Goal: Task Accomplishment & Management: Complete application form

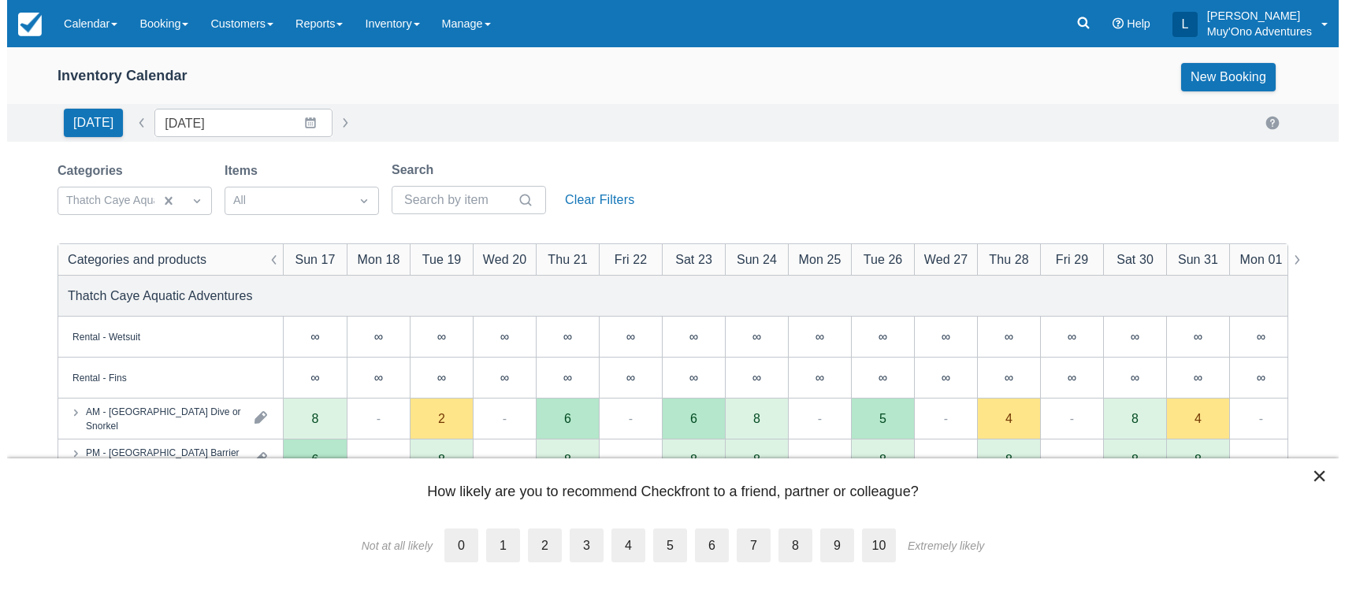
scroll to position [230, 0]
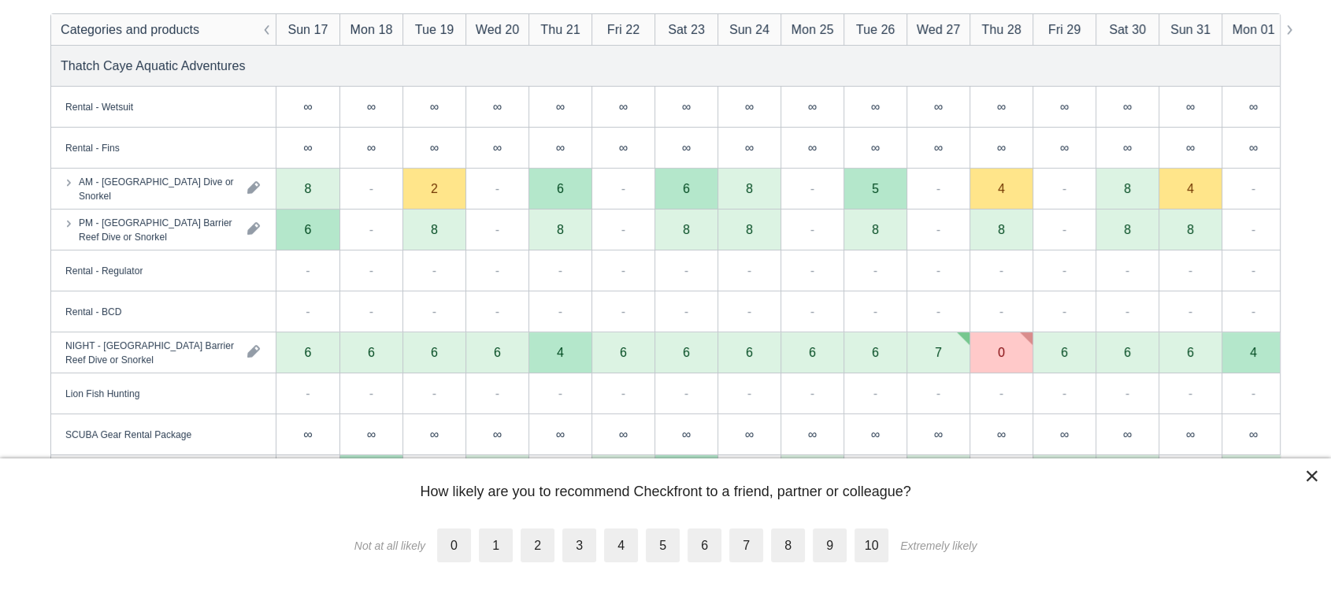
click at [1308, 473] on button "×" at bounding box center [1311, 475] width 15 height 25
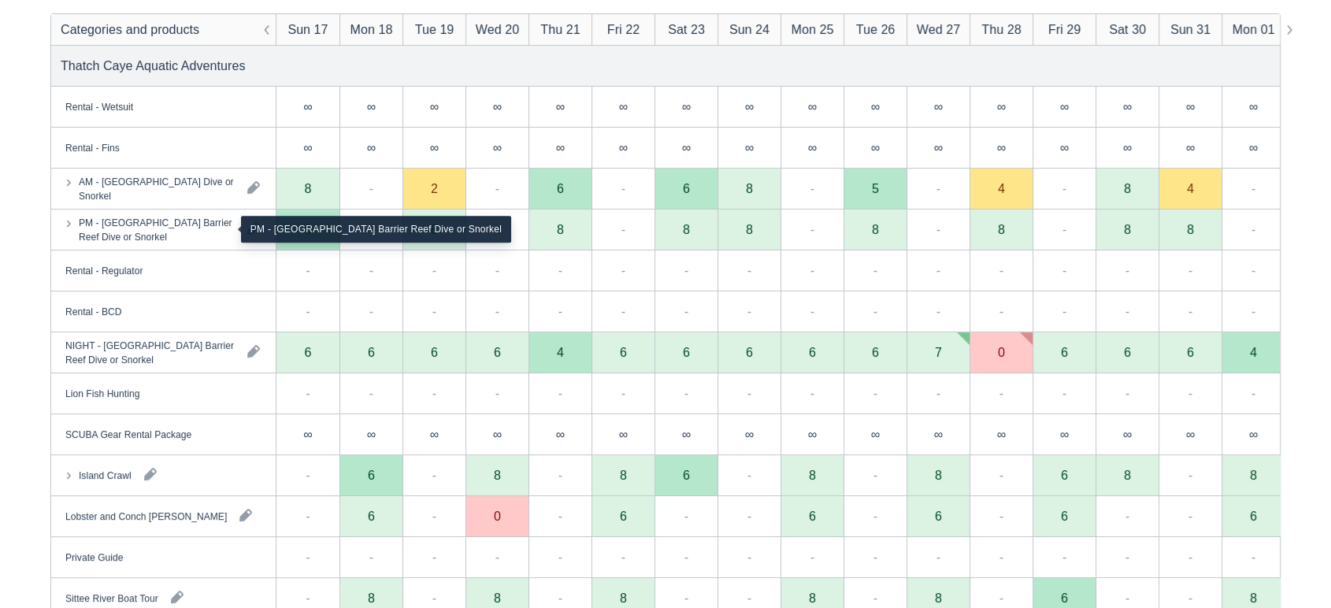
click at [213, 237] on div "PM - [GEOGRAPHIC_DATA] Barrier Reef Dive or Snorkel" at bounding box center [157, 229] width 156 height 28
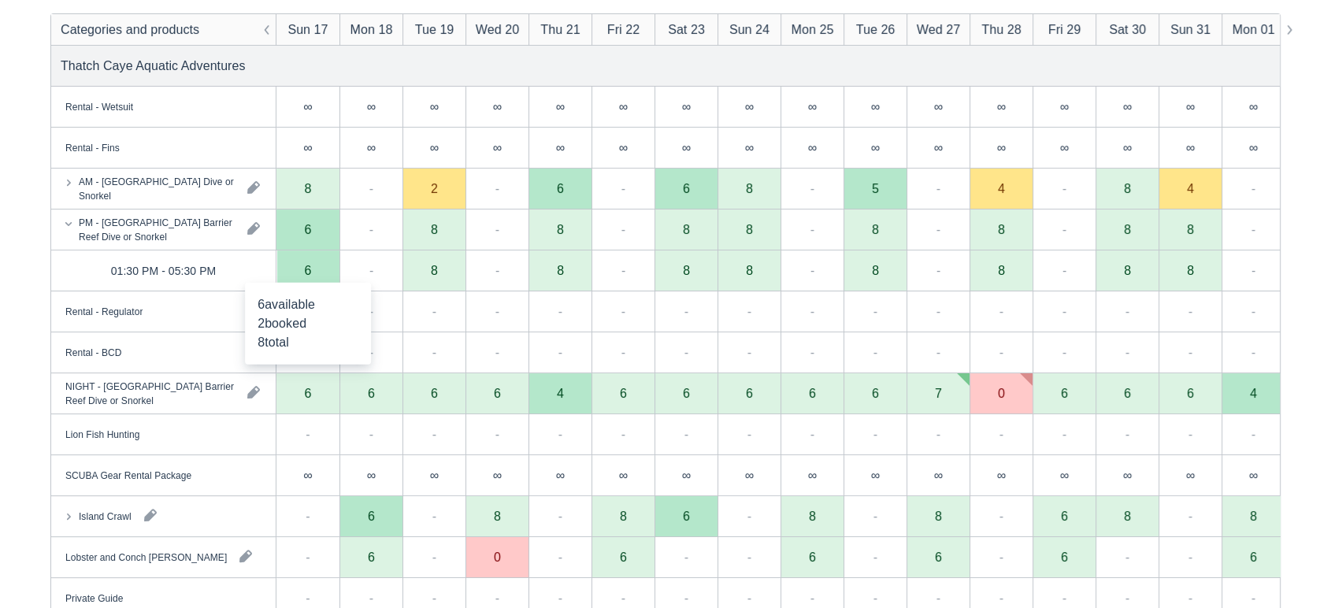
click at [308, 269] on div "6" at bounding box center [308, 270] width 7 height 13
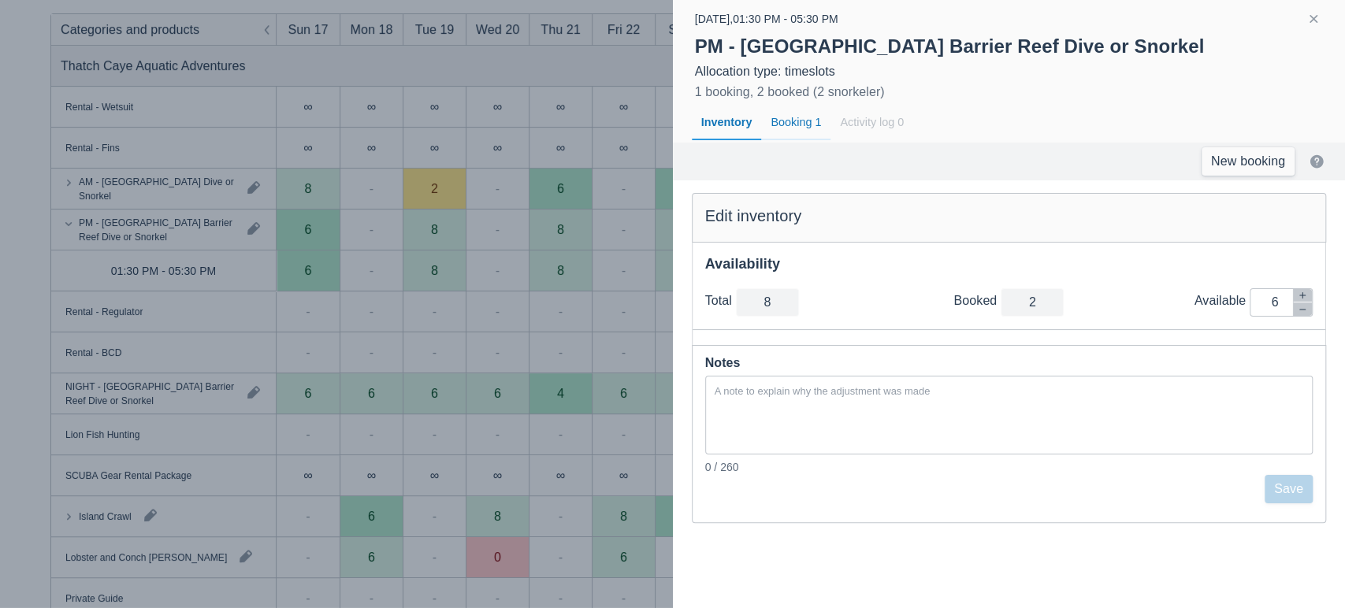
click at [787, 117] on div "Booking 1" at bounding box center [795, 123] width 69 height 36
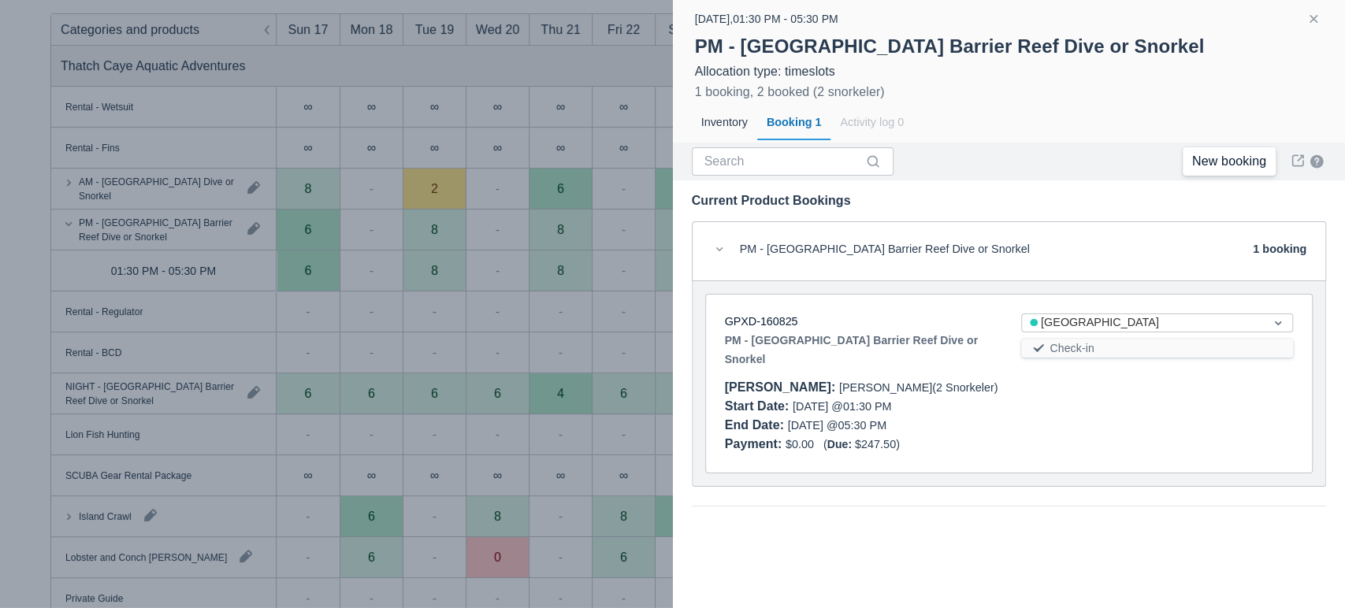
click at [1229, 161] on link "New booking" at bounding box center [1228, 161] width 93 height 28
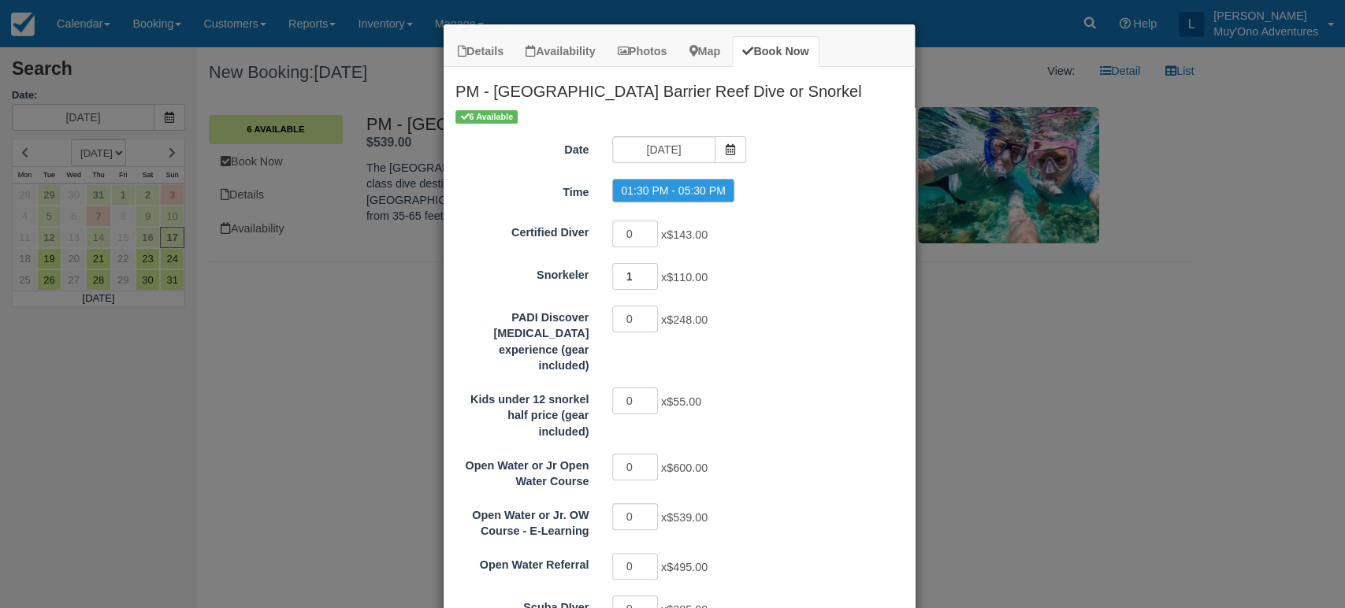
click at [644, 271] on input "1" at bounding box center [635, 276] width 46 height 27
type input "2"
click at [644, 271] on input "2" at bounding box center [635, 276] width 46 height 27
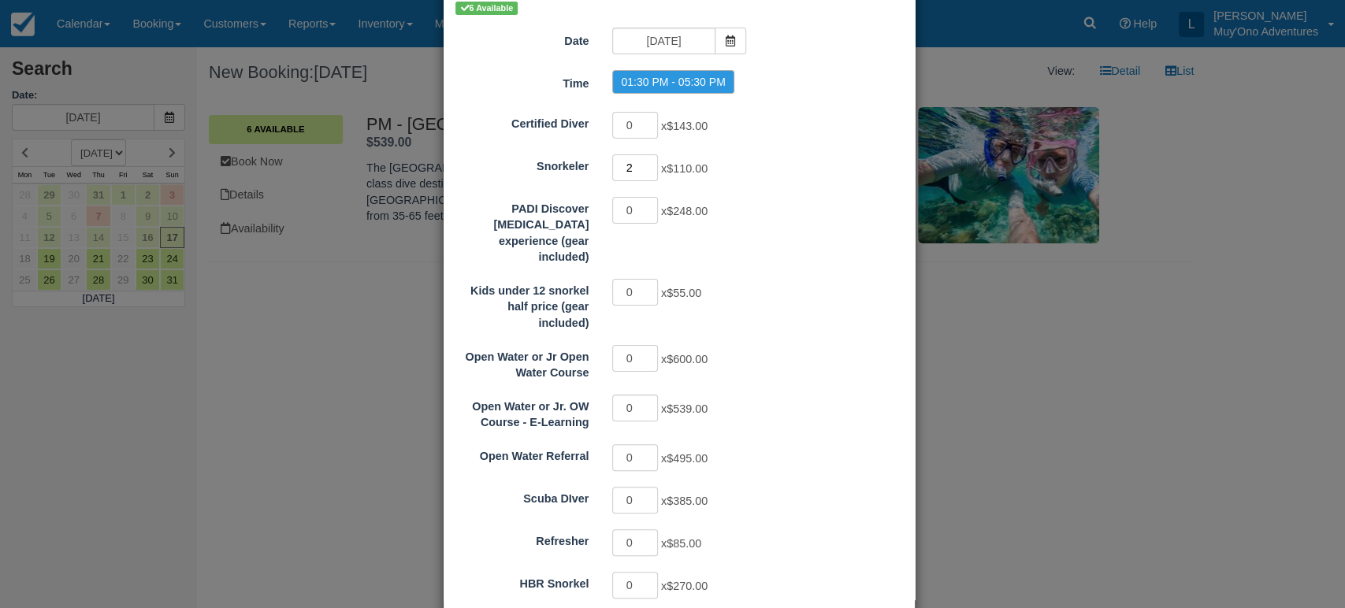
scroll to position [206, 0]
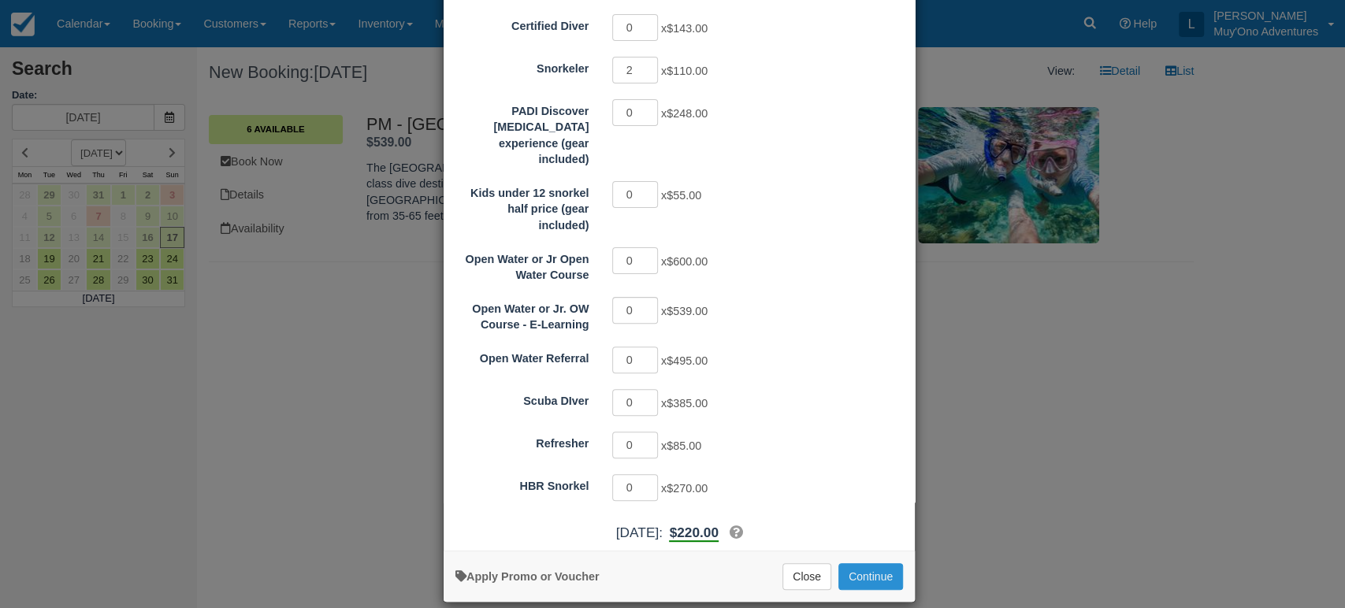
click at [861, 563] on button "Continue" at bounding box center [870, 576] width 65 height 27
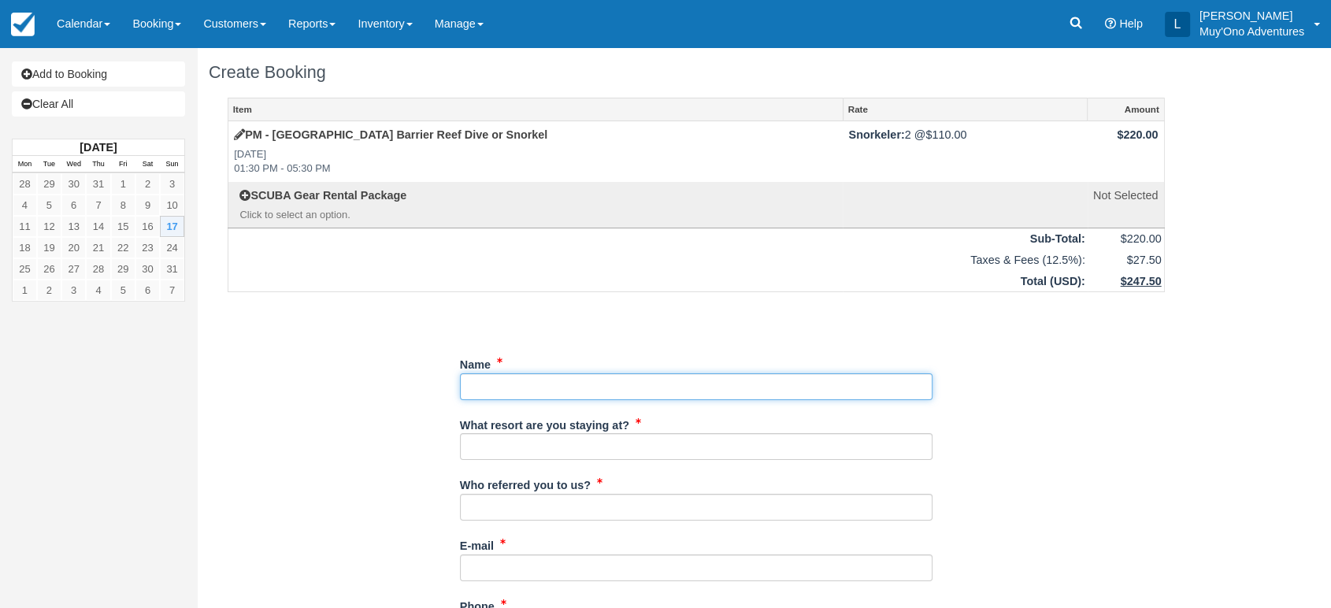
click at [543, 382] on input "Name" at bounding box center [696, 386] width 473 height 27
paste input "Brett Boreing"
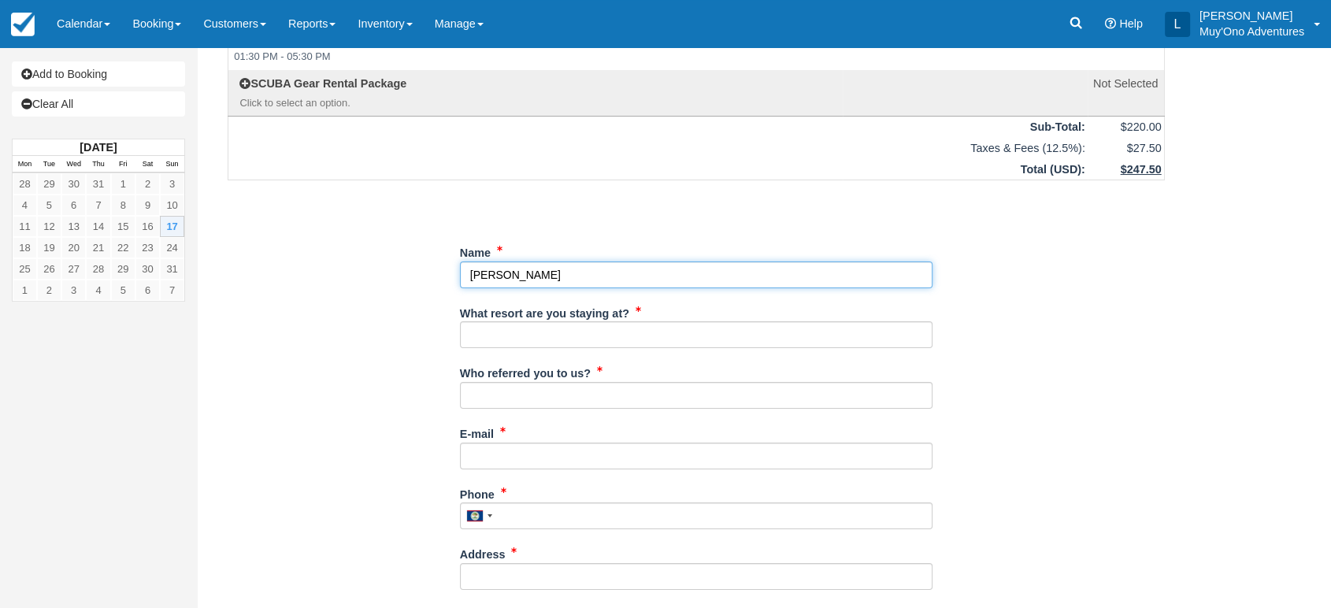
scroll to position [114, 0]
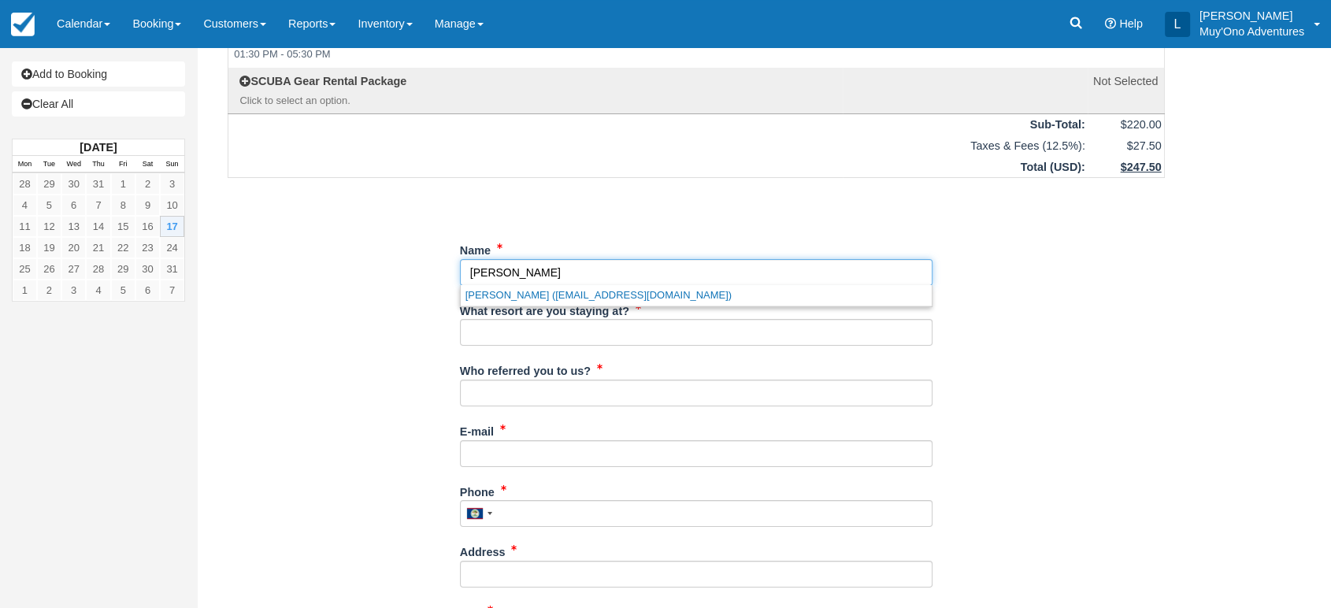
type input "Brett Boreing"
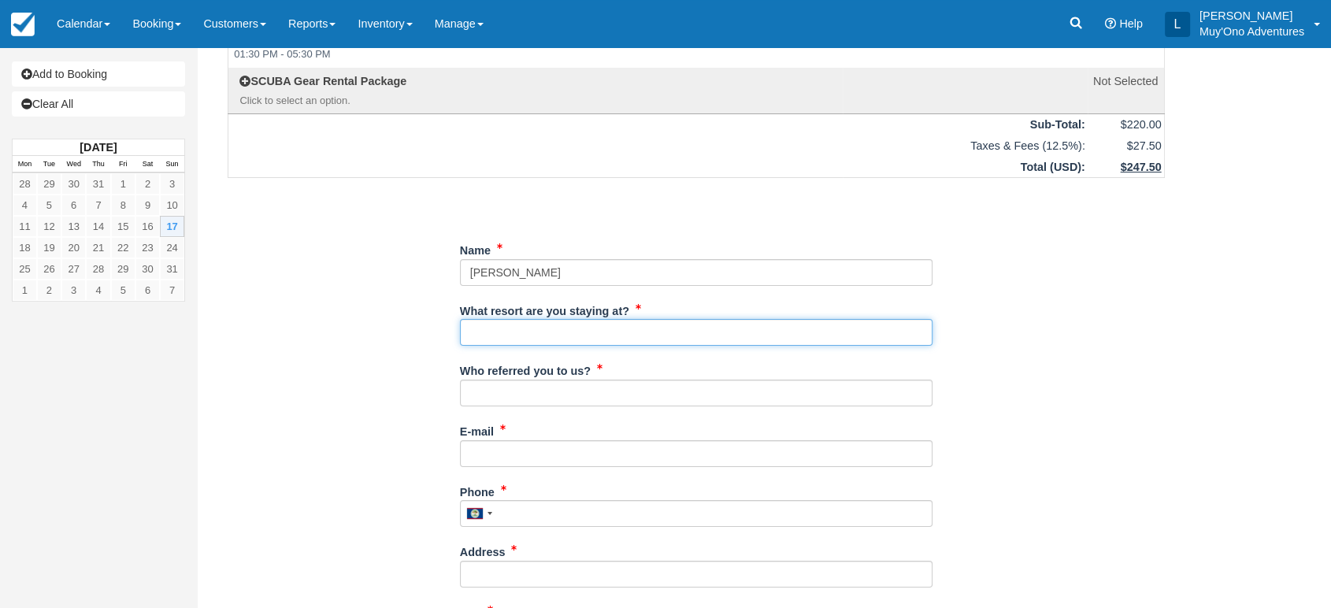
click at [591, 320] on input "What resort are you staying at?" at bounding box center [696, 332] width 473 height 27
type input "Thatch Caye"
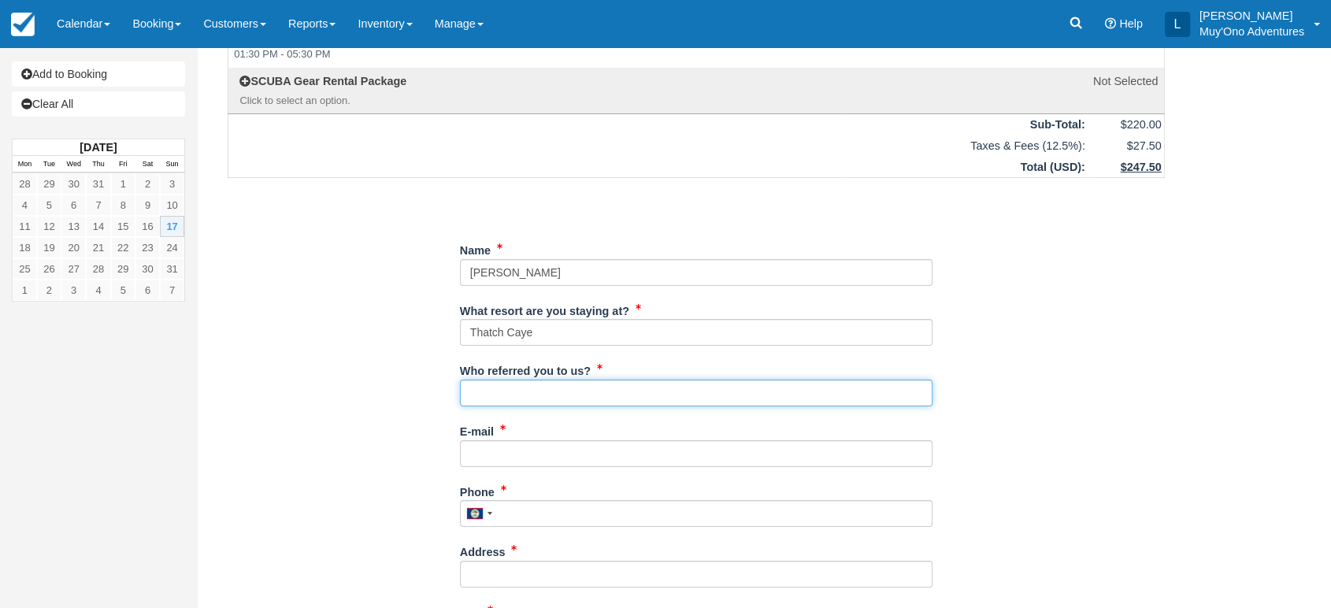
click at [527, 396] on input "Who referred you to us?" at bounding box center [696, 393] width 473 height 27
type input "LUIS"
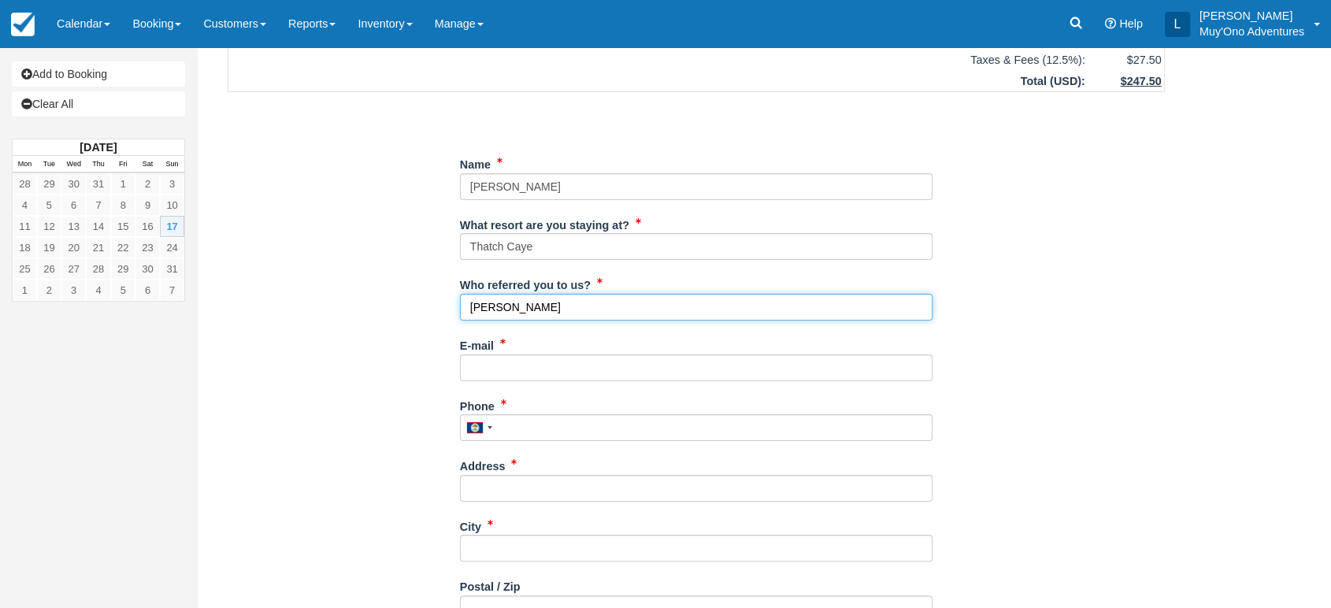
scroll to position [202, 0]
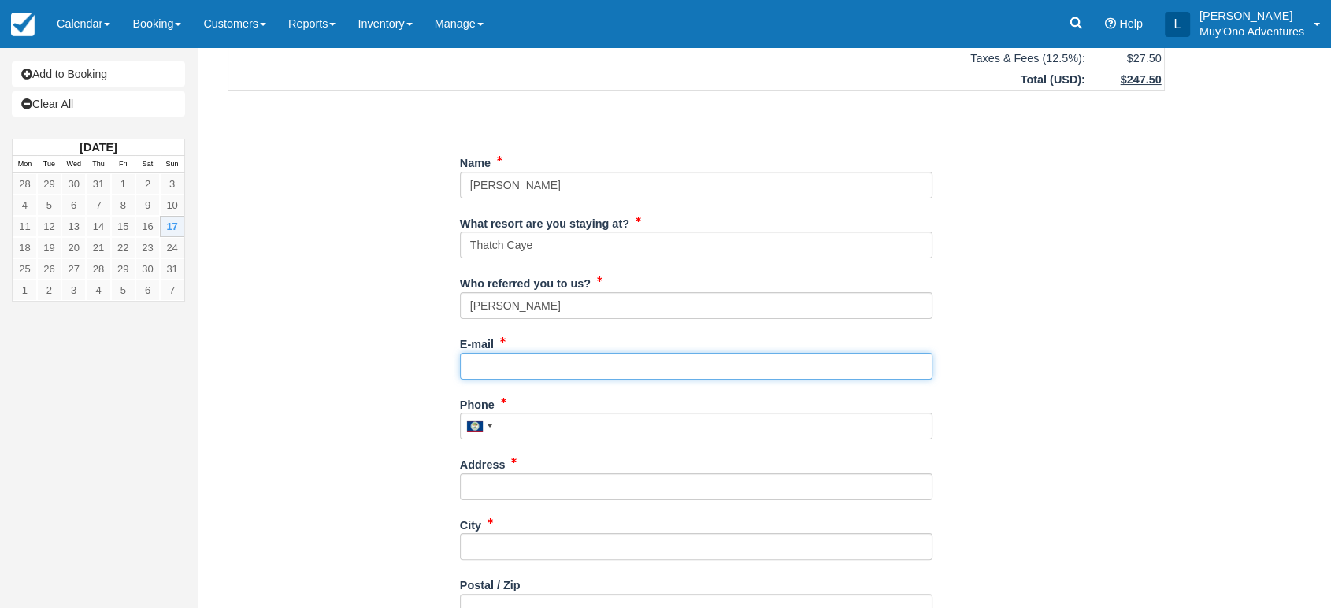
click at [524, 362] on input "E-mail" at bounding box center [696, 366] width 473 height 27
paste input "Brettboreing@gmail.com"
type input "Brettboreing@gmail.com"
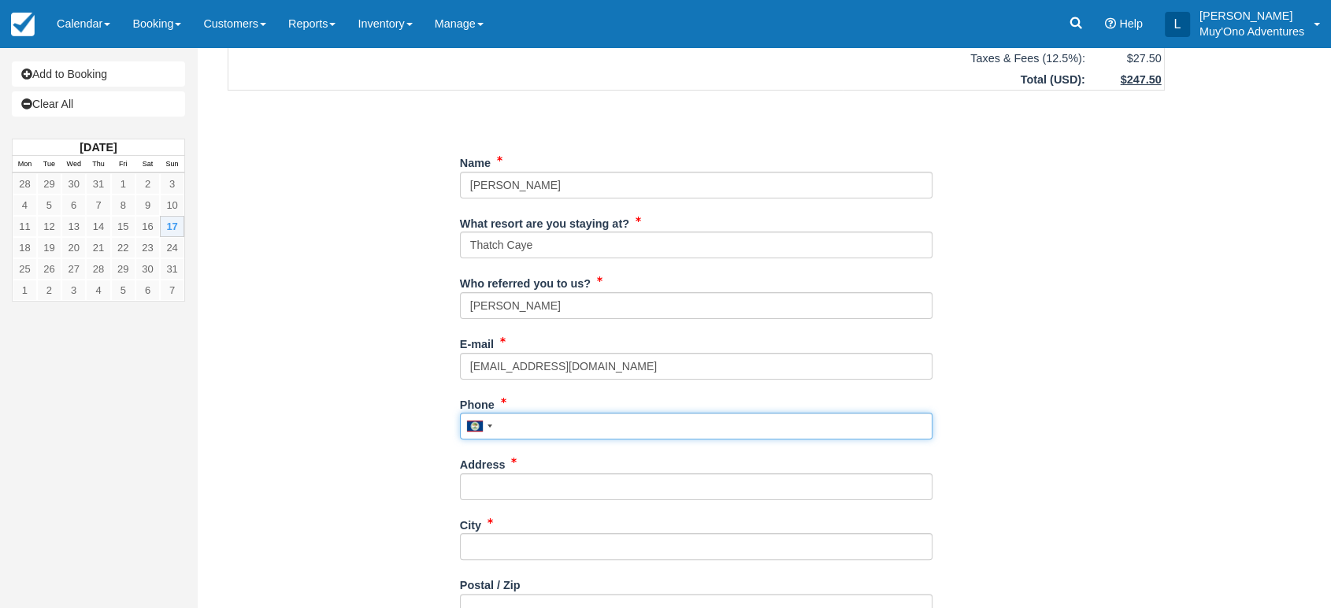
click at [509, 419] on input "Phone" at bounding box center [696, 426] width 473 height 27
paste input "2102414251"
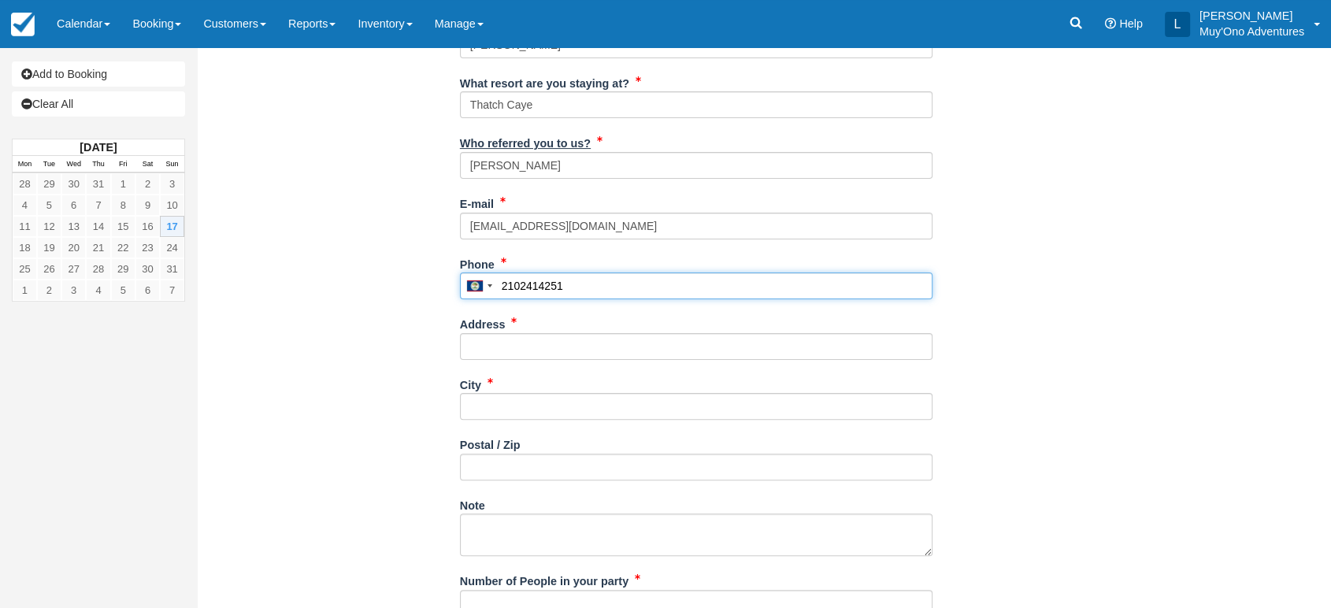
scroll to position [343, 0]
type input "2102414251"
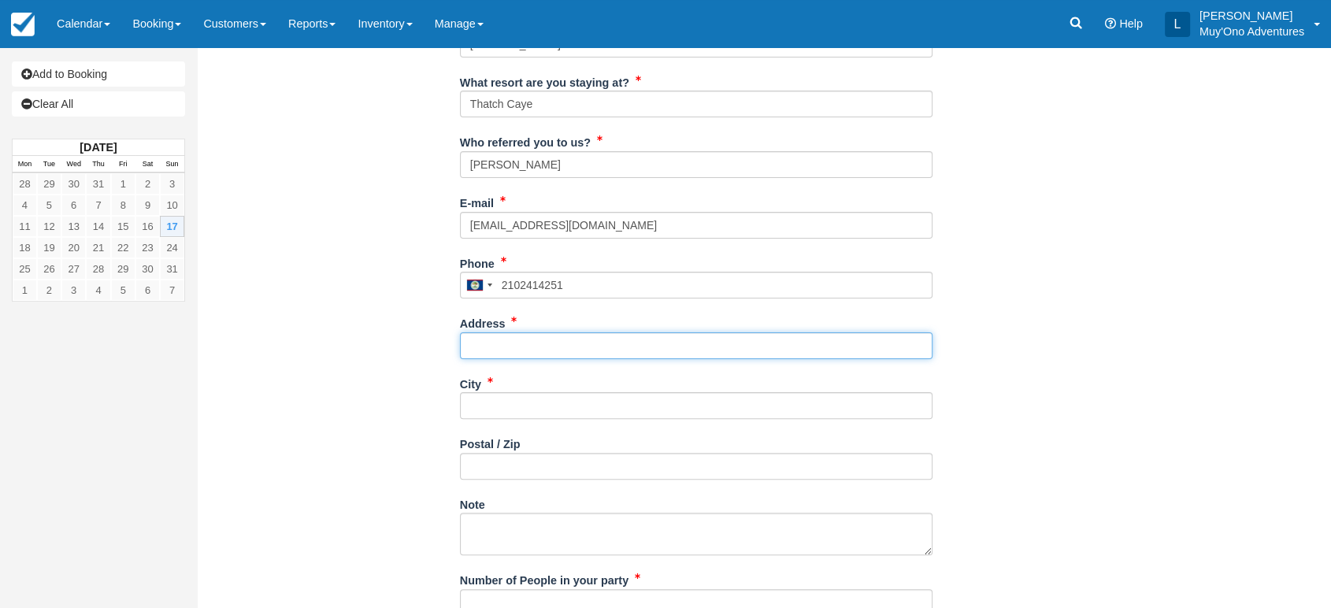
click at [534, 339] on input "Address" at bounding box center [696, 345] width 473 height 27
paste input "1617 SE 15th St, 303"
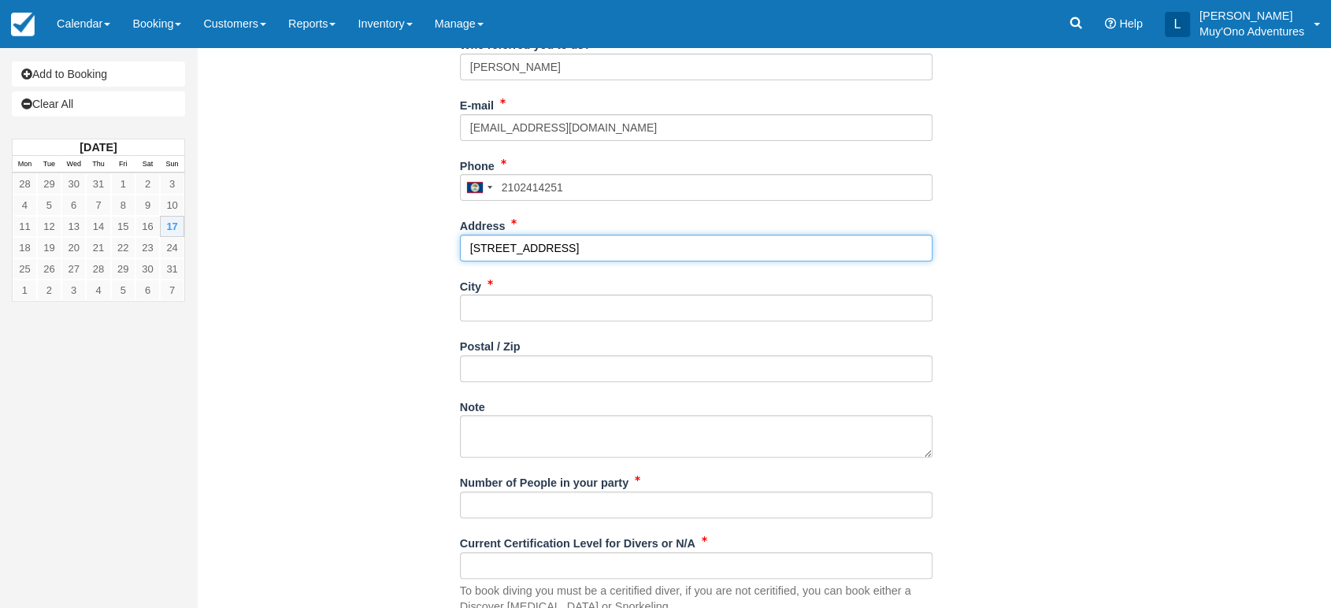
scroll to position [441, 0]
type input "1617 SE 15th St, 303"
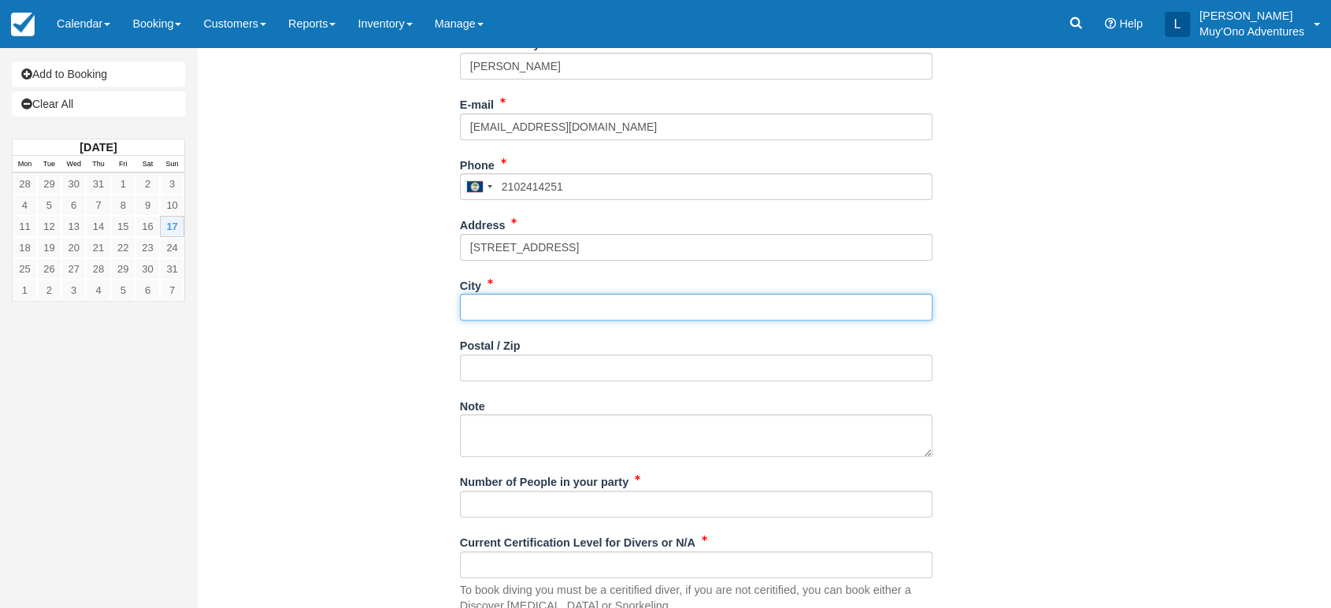
click at [496, 296] on input "City" at bounding box center [696, 307] width 473 height 27
paste input "[GEOGRAPHIC_DATA] [GEOGRAPHIC_DATA]"
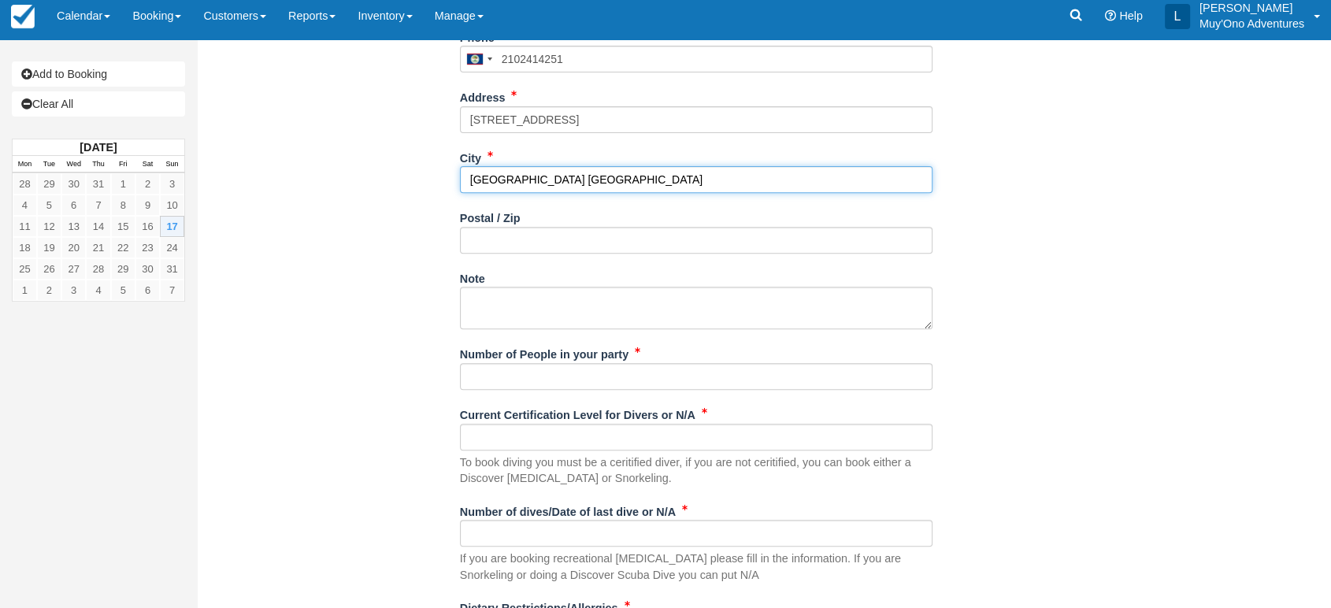
scroll to position [580, 0]
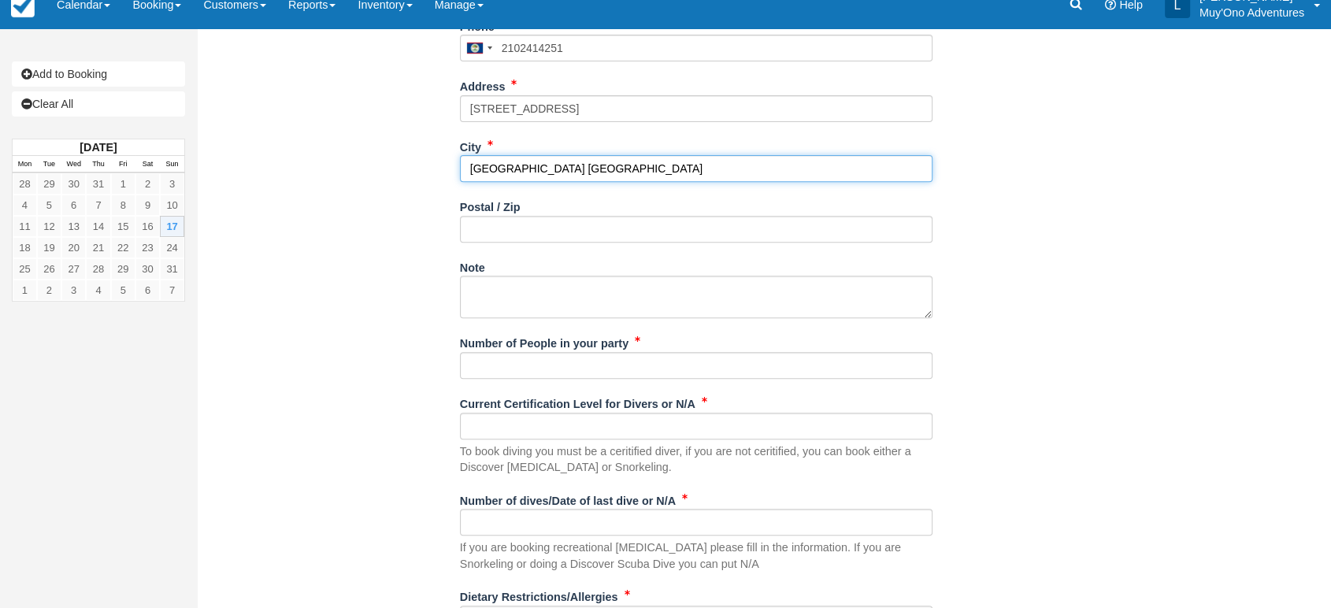
type input "[GEOGRAPHIC_DATA] [GEOGRAPHIC_DATA]"
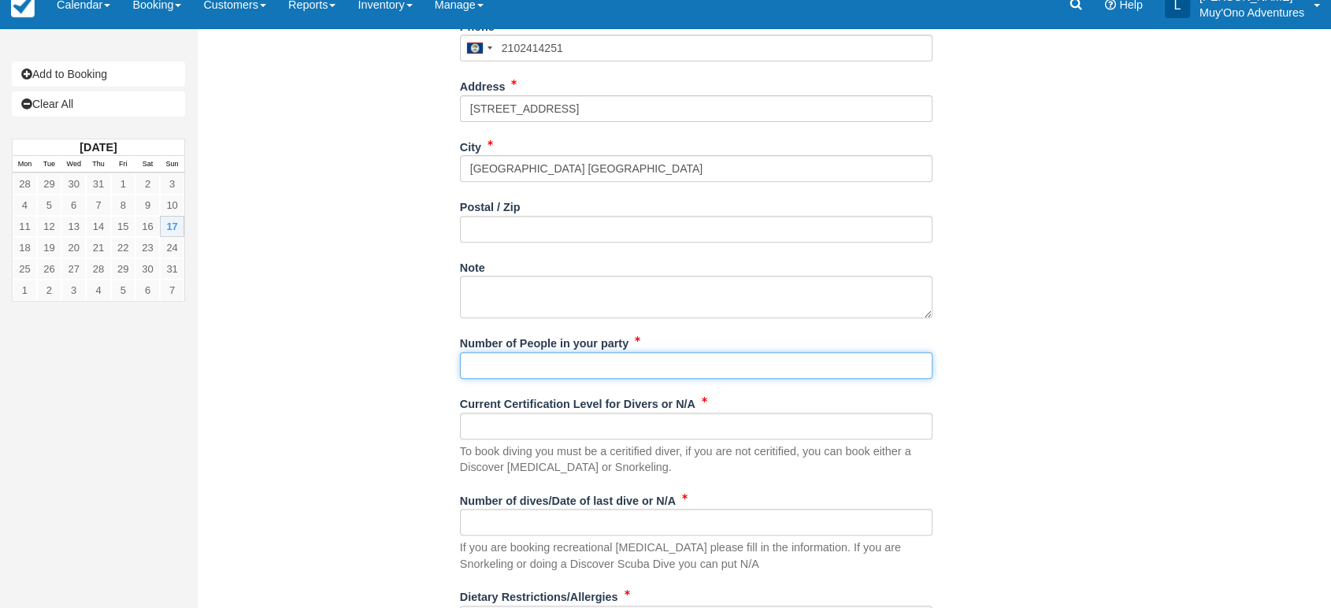
click at [540, 358] on input "Number of People in your party" at bounding box center [696, 365] width 473 height 27
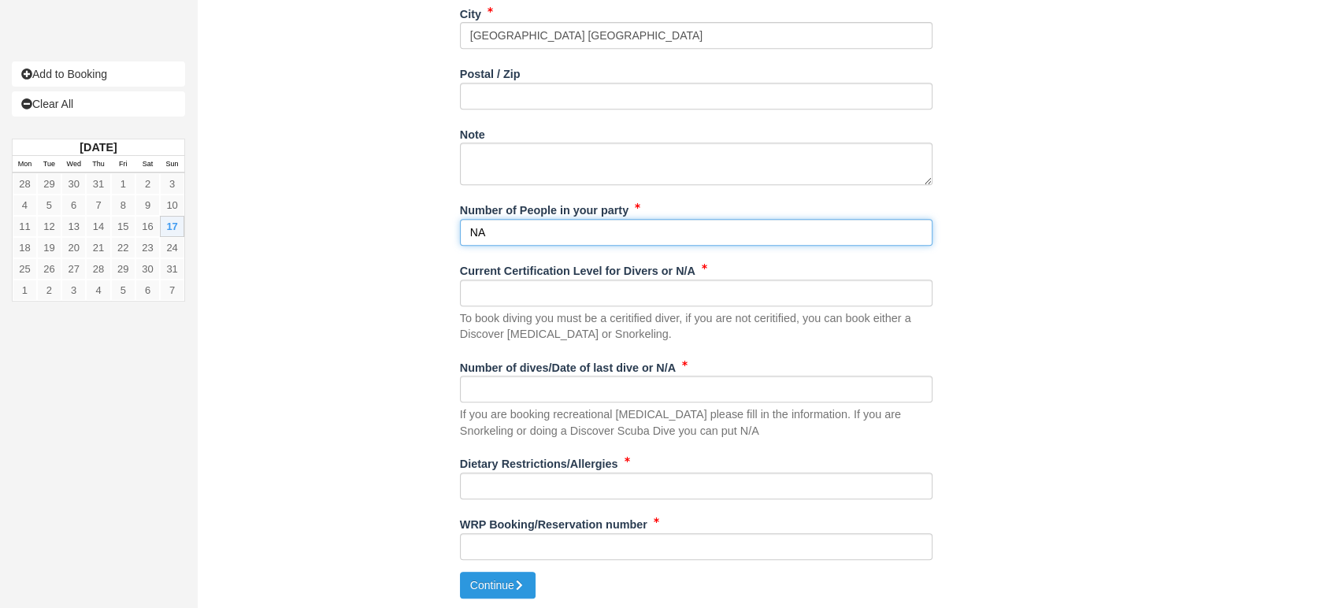
type input "NA"
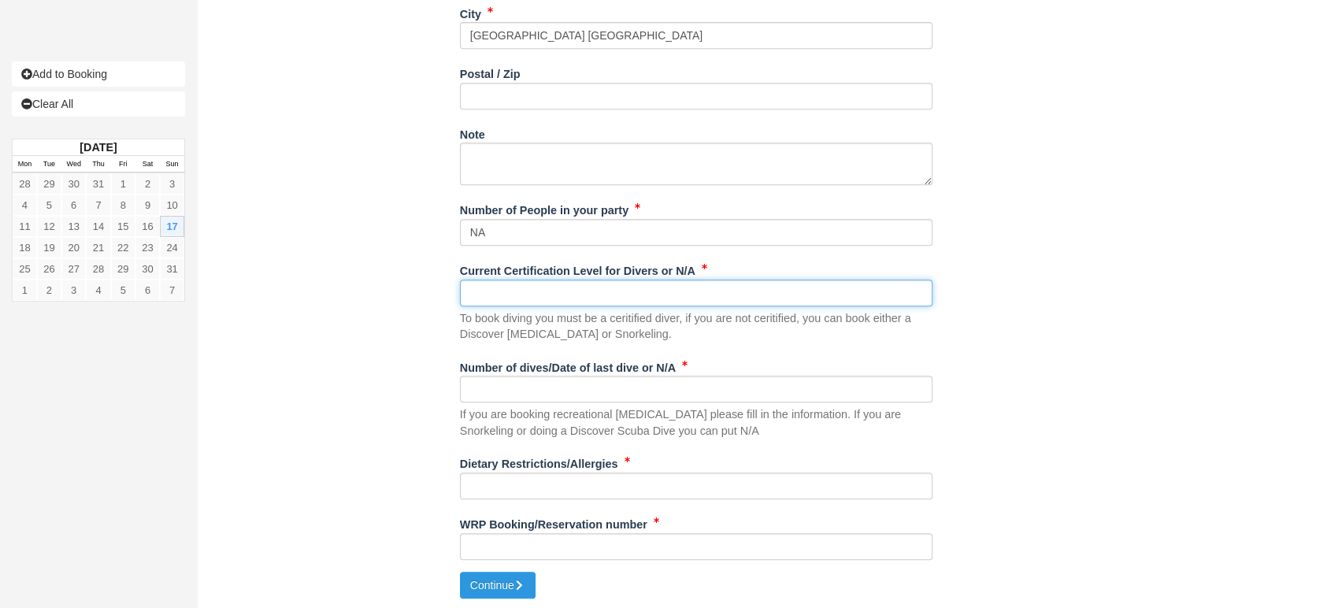
click at [562, 289] on input "Current Certification Level for Divers or N/A" at bounding box center [696, 293] width 473 height 27
type input "NA"
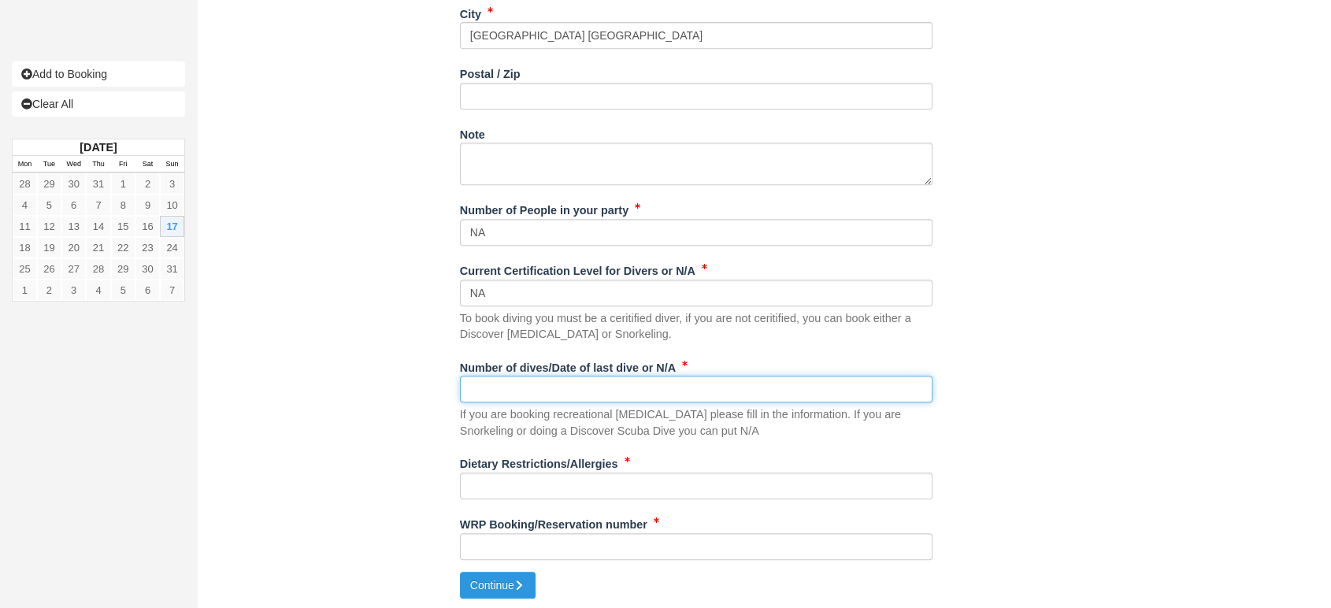
click at [506, 387] on input "Number of dives/Date of last dive or N/A" at bounding box center [696, 389] width 473 height 27
type input "NA"
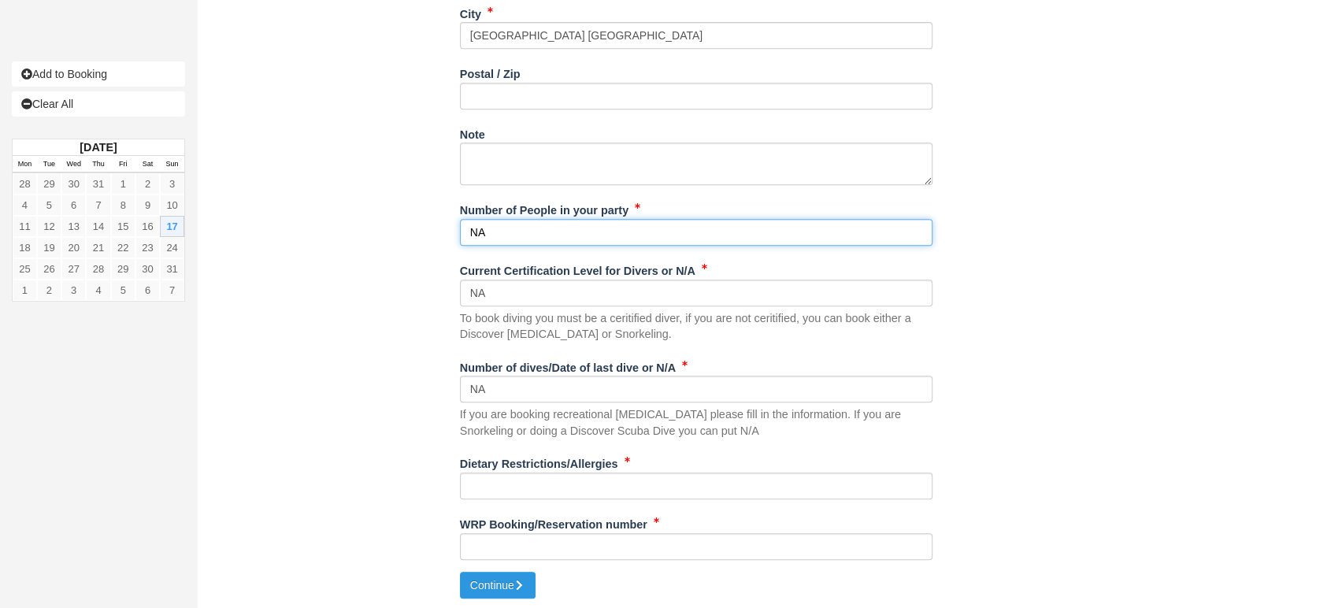
click at [523, 228] on input "NA" at bounding box center [696, 232] width 473 height 27
type input "N"
type input "2"
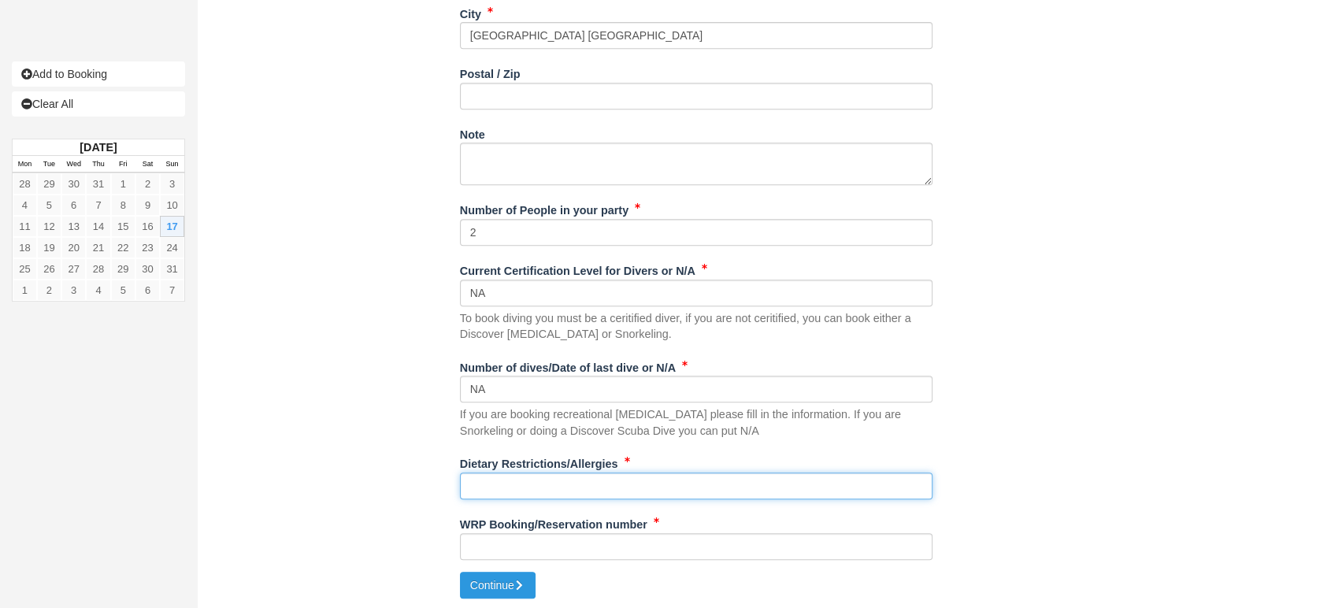
click at [494, 481] on input "Dietary Restrictions/Allergies" at bounding box center [696, 486] width 473 height 27
type input "NA"
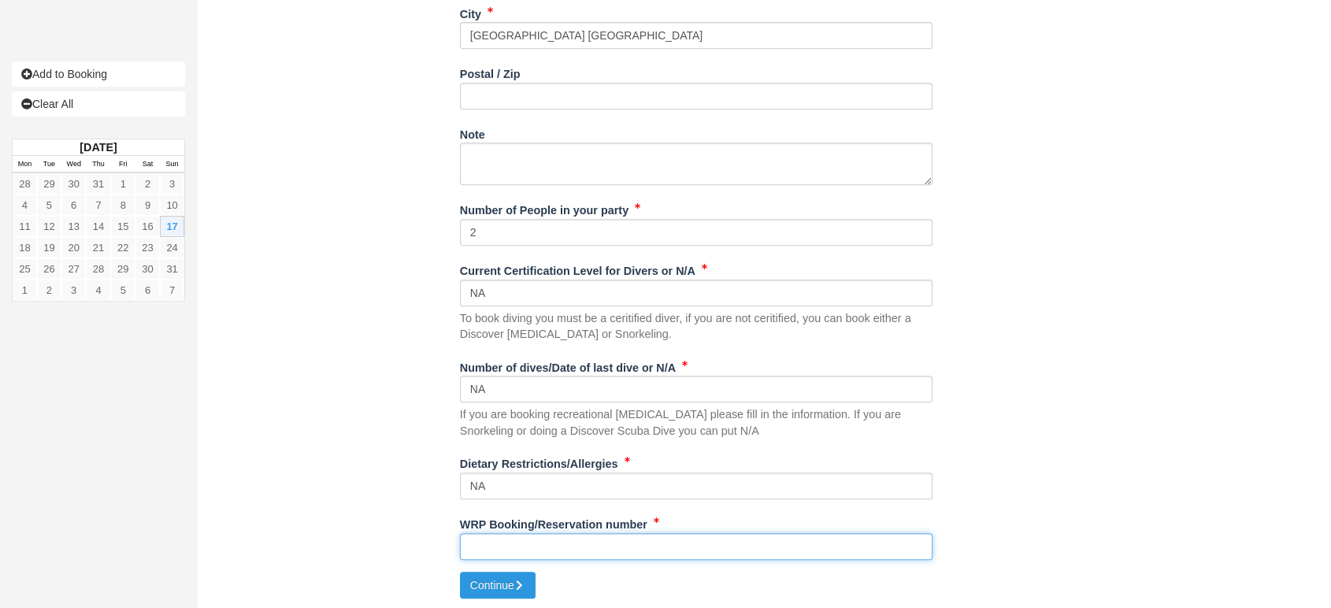
click at [525, 549] on input "WRP Booking/Reservation number" at bounding box center [696, 546] width 473 height 27
paste input "BB25070117936414"
type input "BB25070117936414"
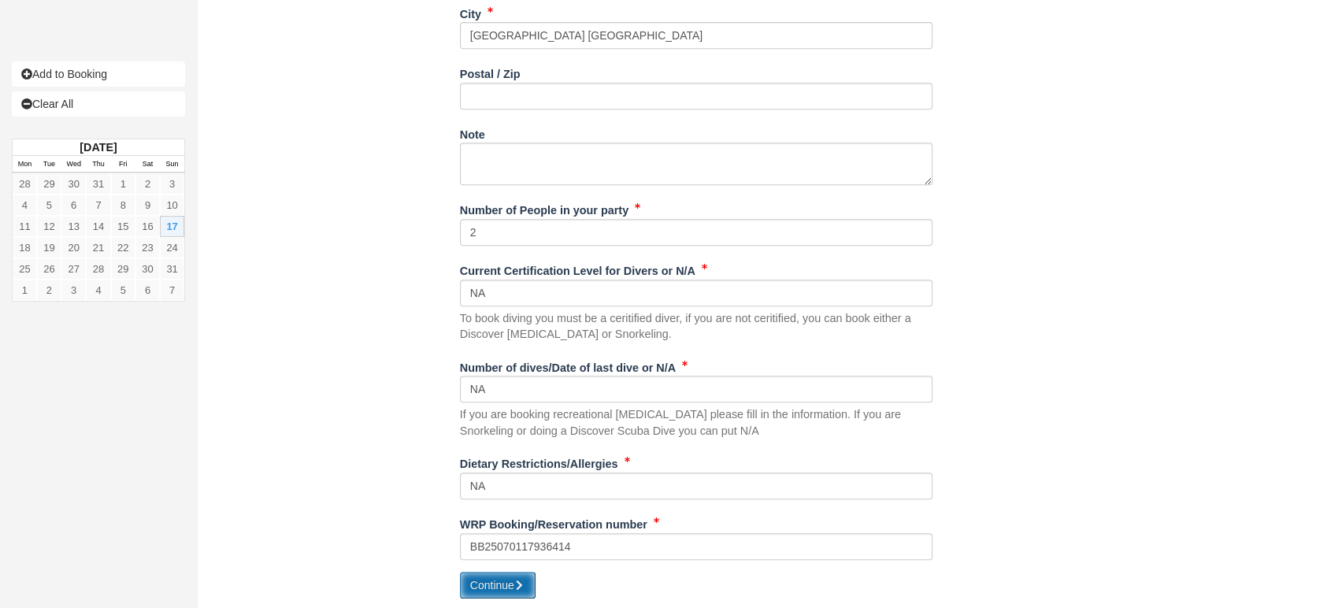
click at [499, 575] on button "Continue" at bounding box center [498, 585] width 76 height 27
type input "+5012102414251"
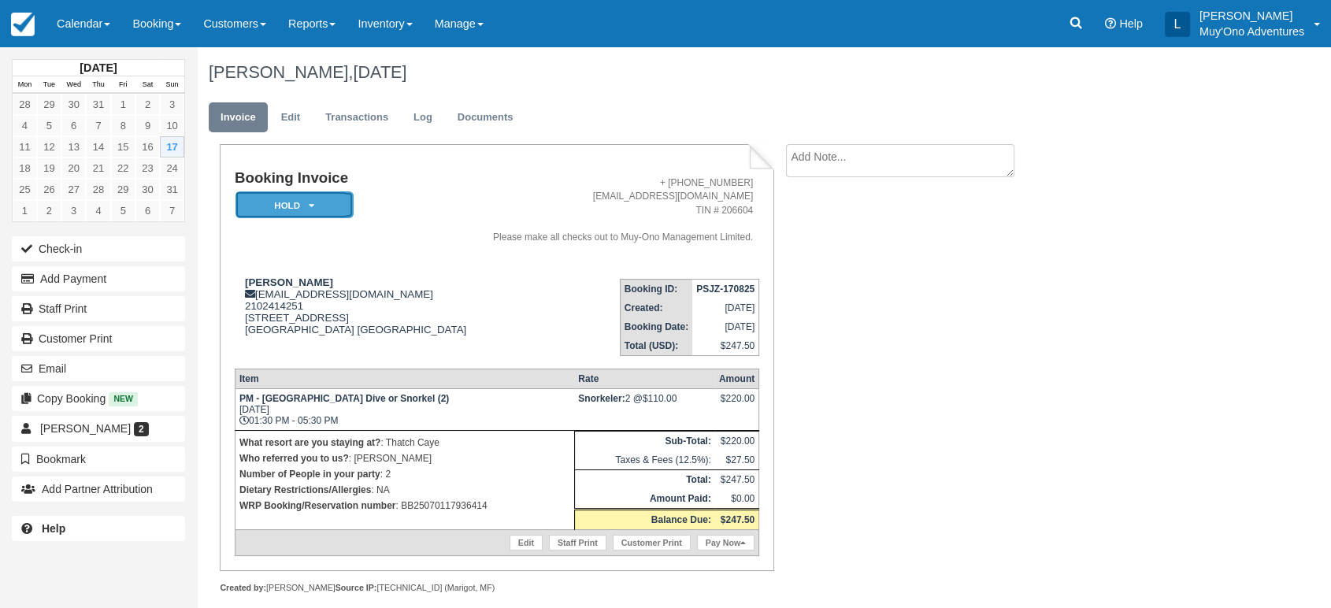
click at [332, 195] on em "HOLD" at bounding box center [295, 205] width 118 height 28
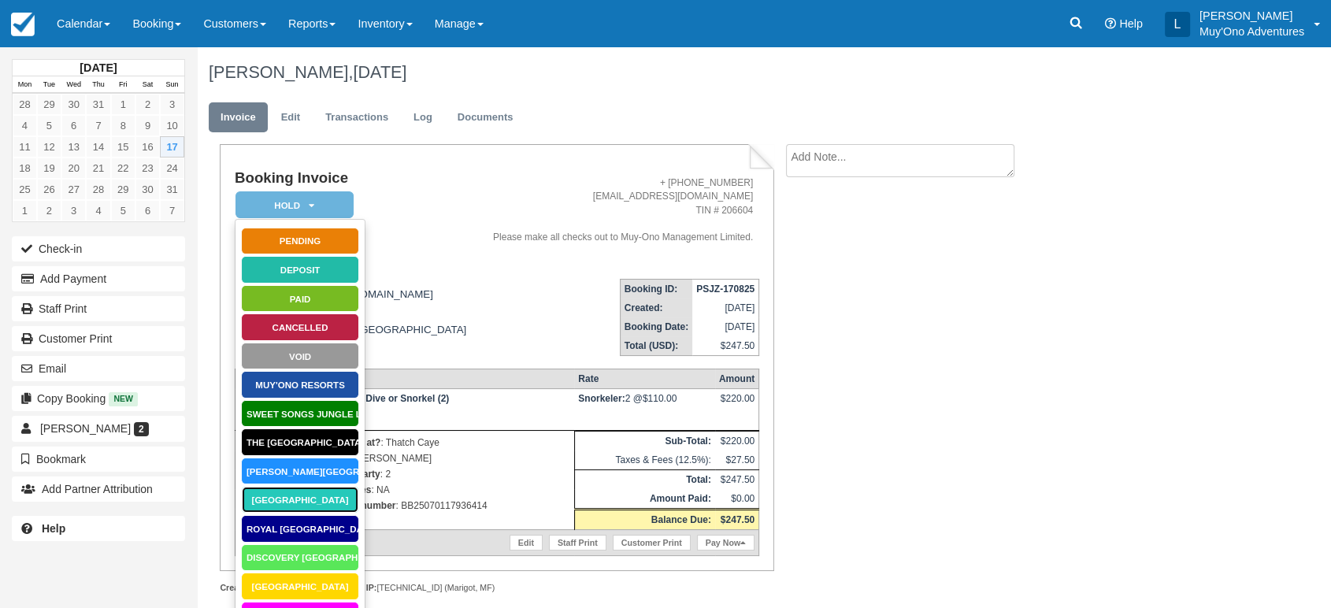
click at [277, 503] on link "Thatch Caye Resort" at bounding box center [300, 500] width 118 height 28
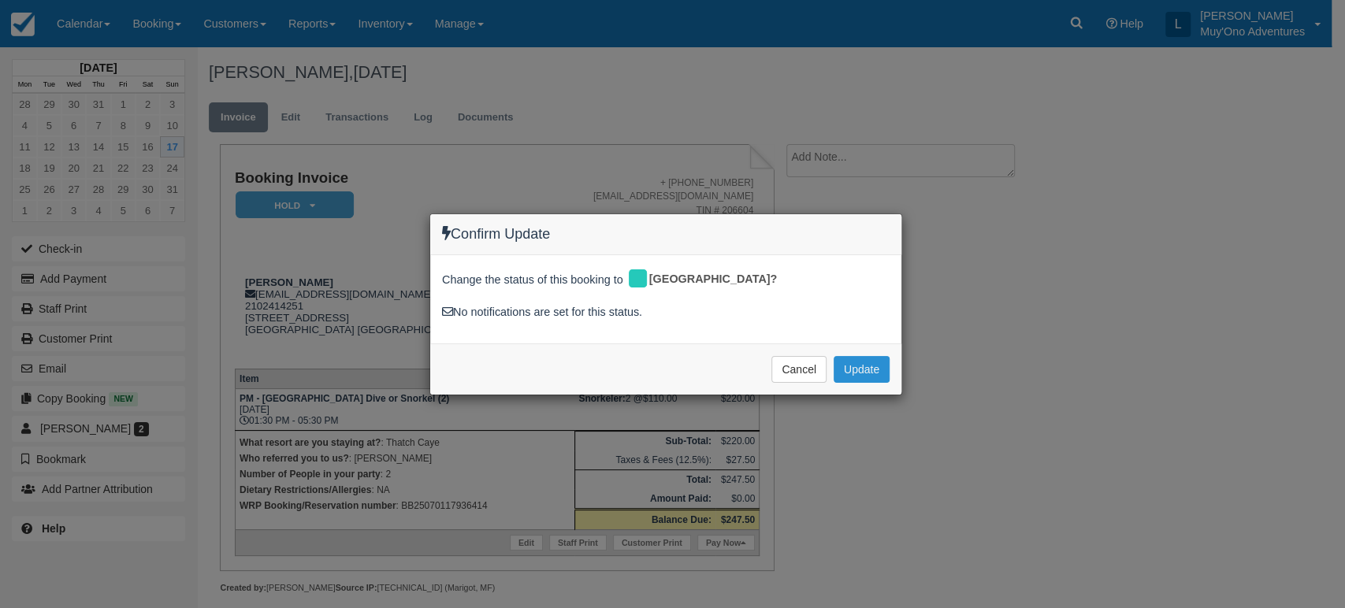
click at [857, 377] on button "Update" at bounding box center [861, 369] width 56 height 27
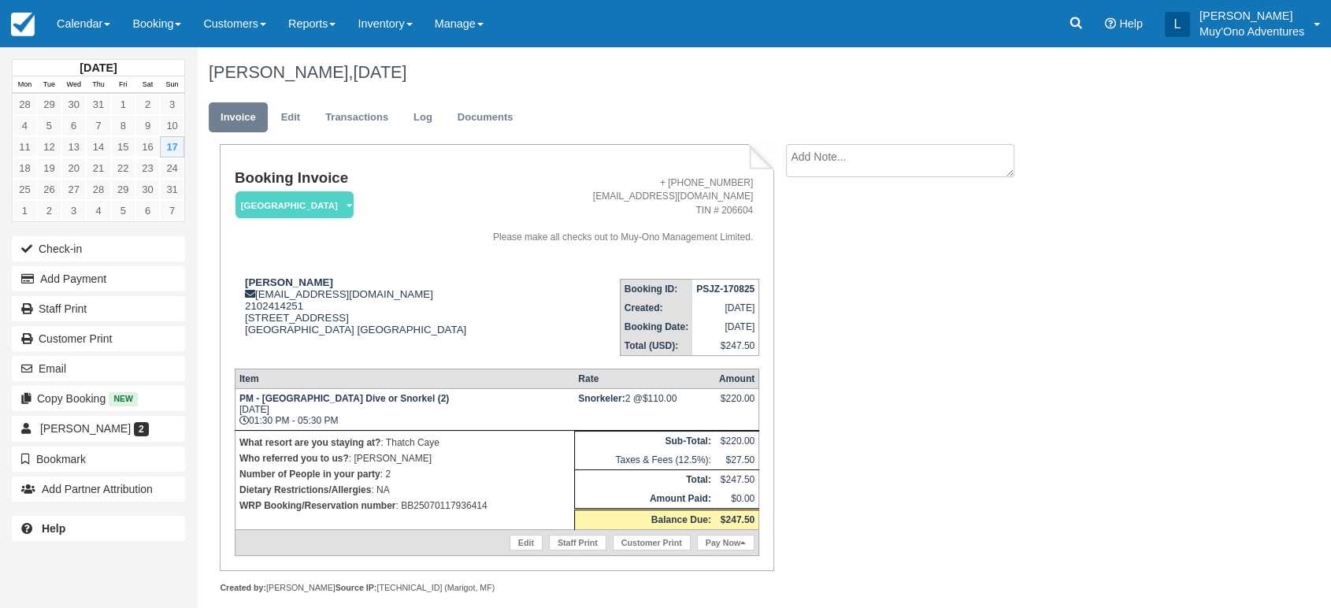
click at [735, 288] on strong "PSJZ-170825" at bounding box center [725, 289] width 58 height 11
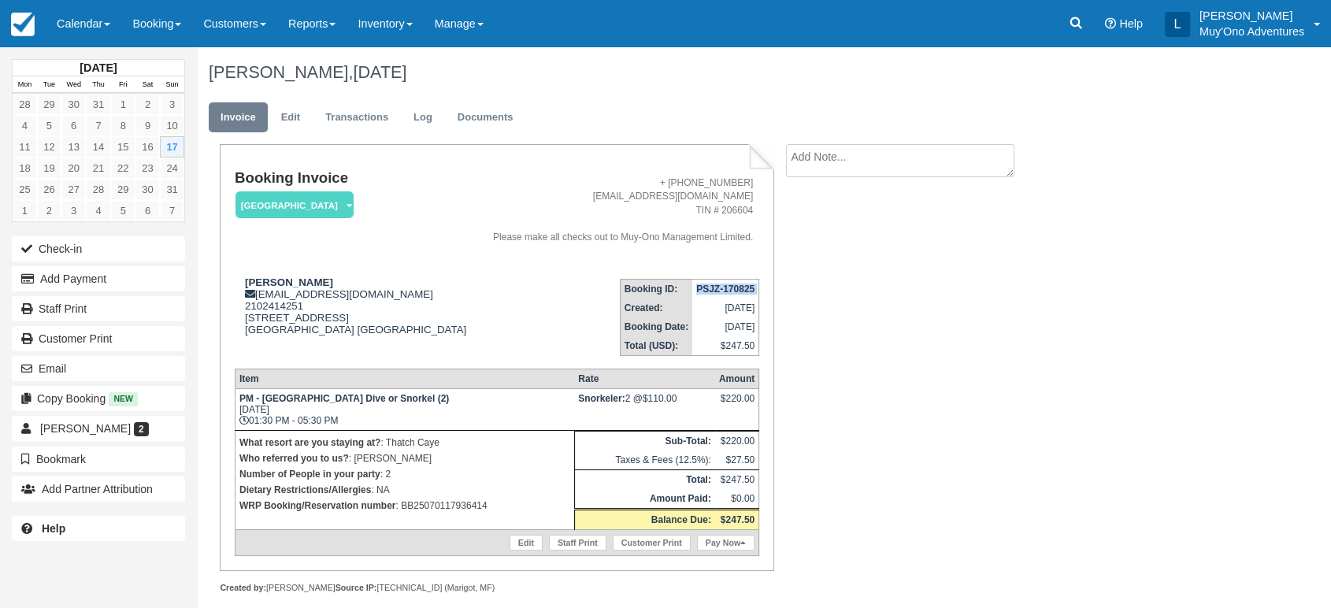
click at [735, 288] on strong "PSJZ-170825" at bounding box center [725, 289] width 58 height 11
click at [529, 540] on link "Edit" at bounding box center [526, 543] width 33 height 16
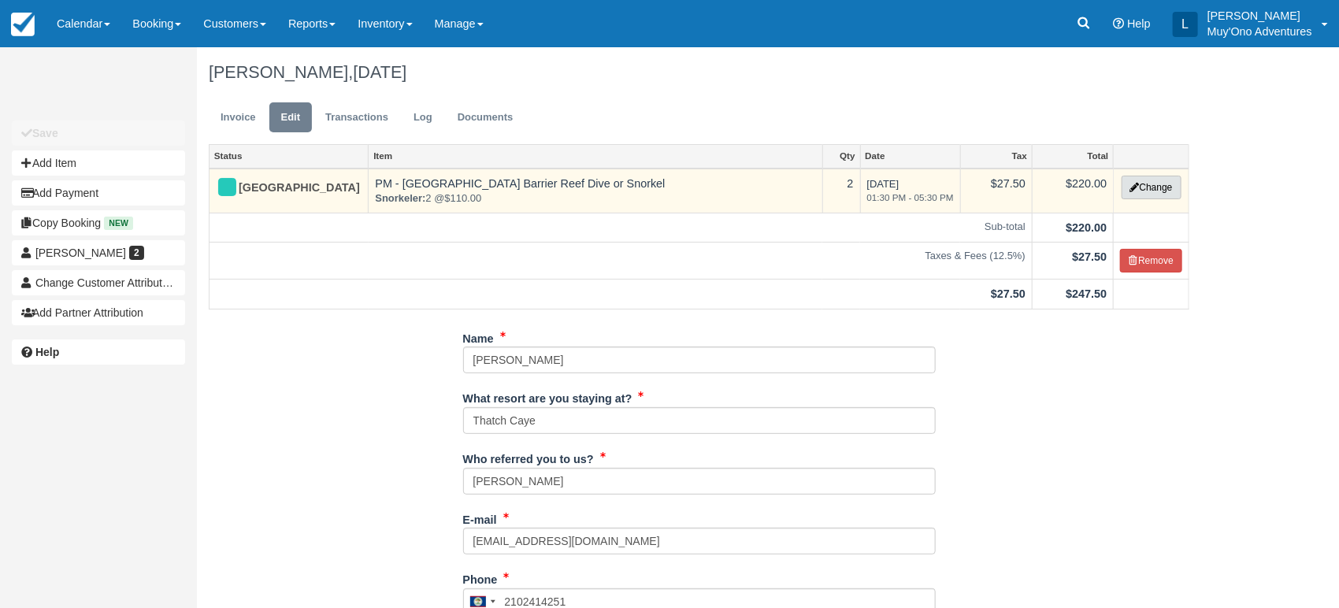
click at [1163, 187] on button "Change" at bounding box center [1152, 188] width 60 height 24
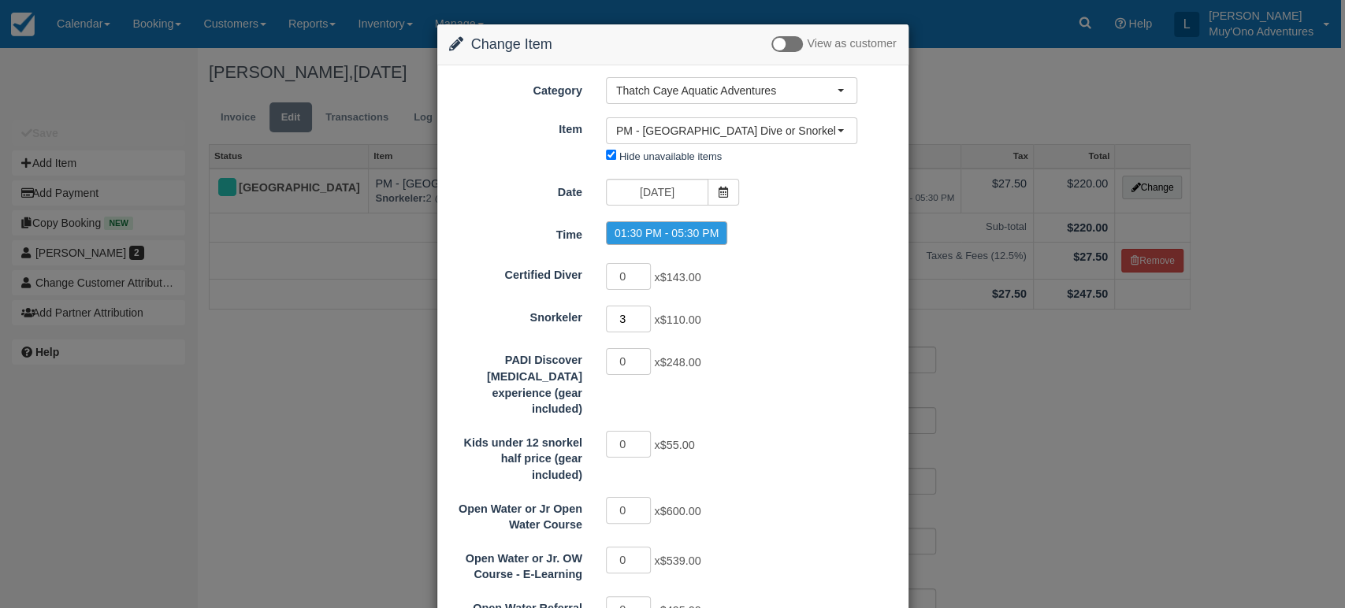
type input "3"
click at [640, 314] on input "3" at bounding box center [629, 319] width 46 height 27
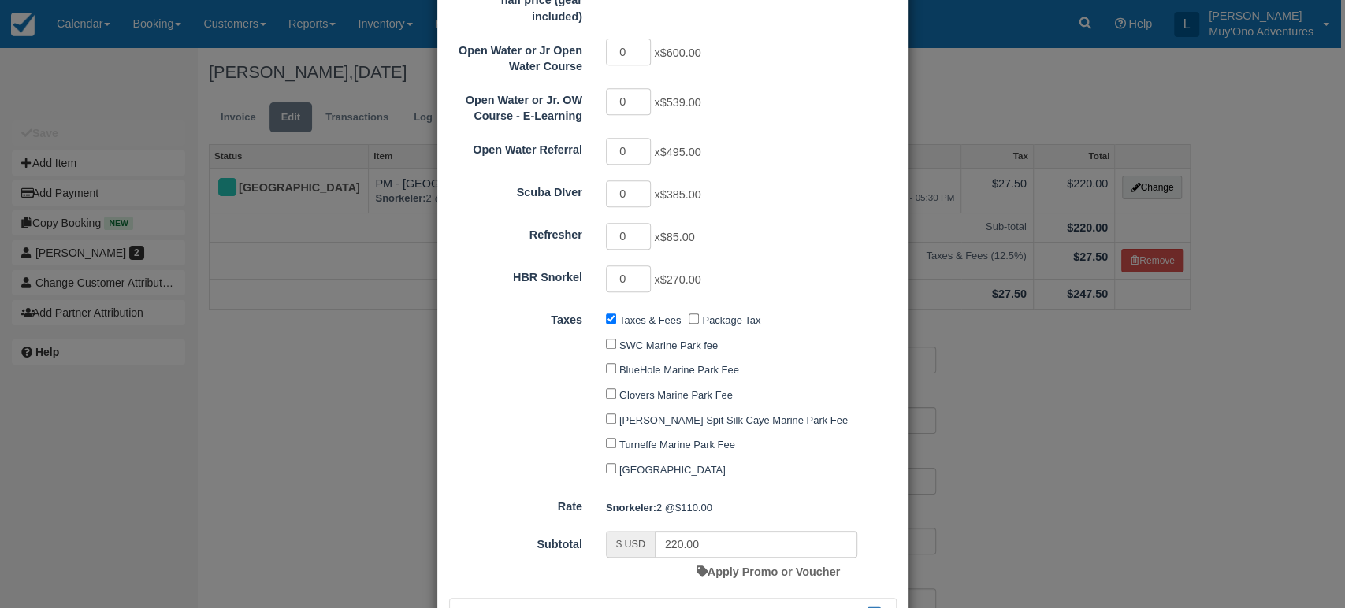
scroll to position [630, 0]
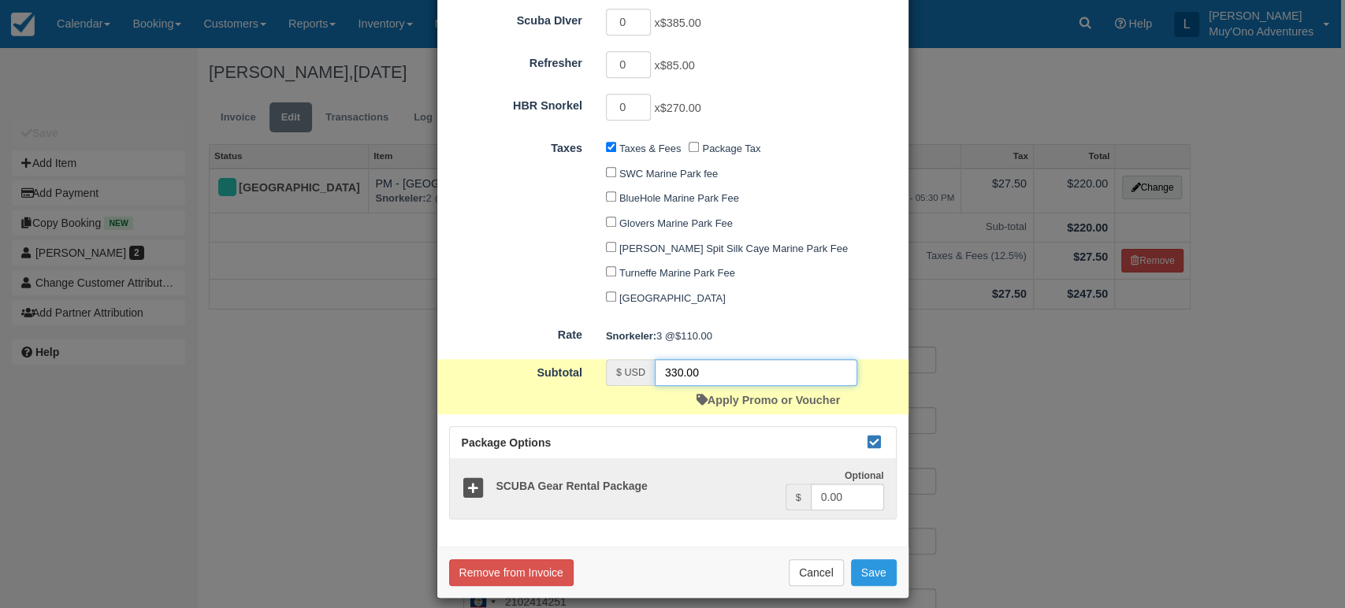
click at [781, 359] on input "330.00" at bounding box center [756, 372] width 202 height 27
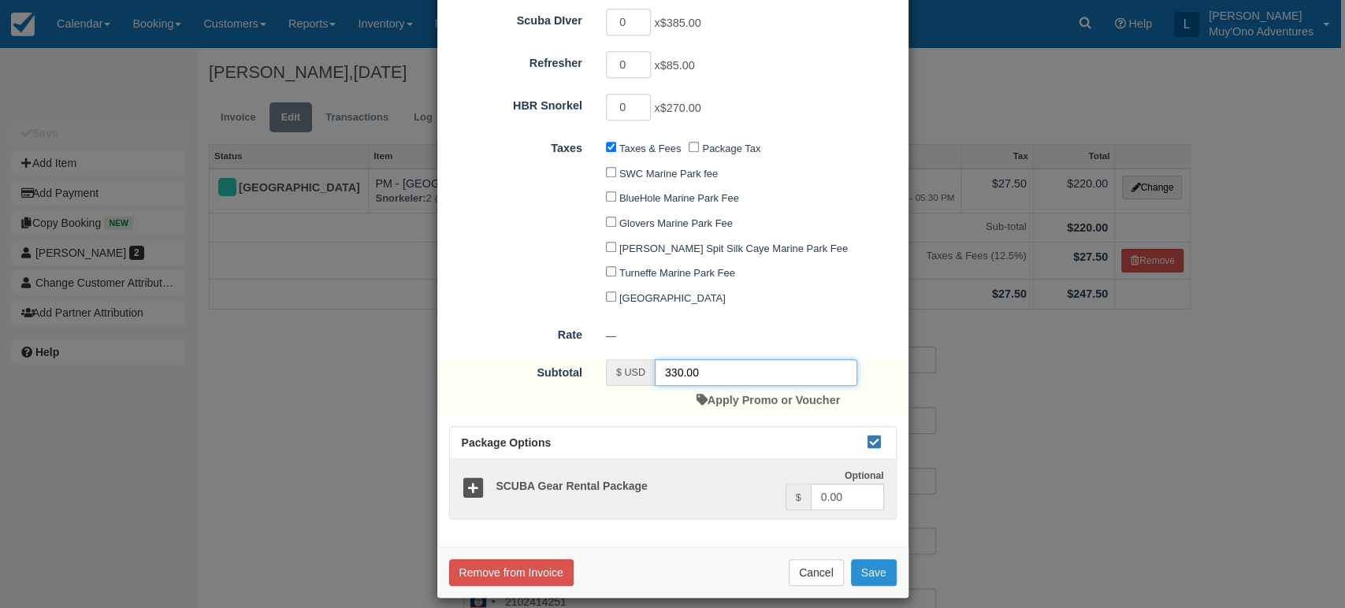
type input "330.00"
click at [860, 559] on button "Save" at bounding box center [874, 572] width 46 height 27
checkbox input "false"
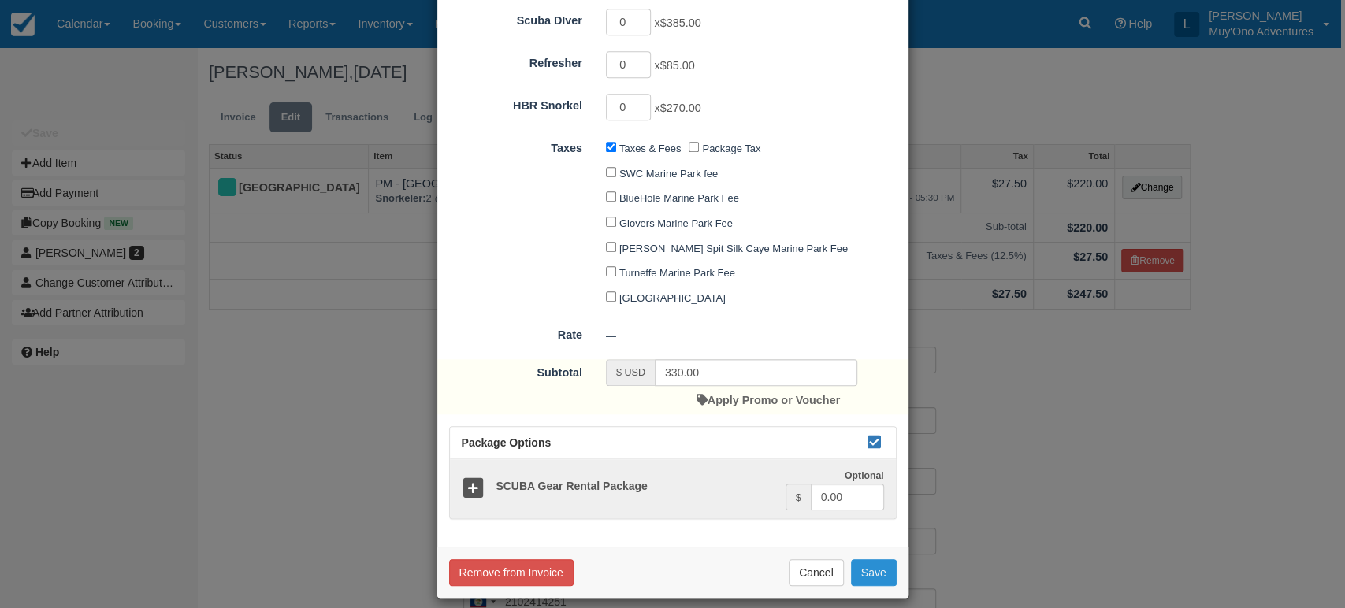
checkbox input "false"
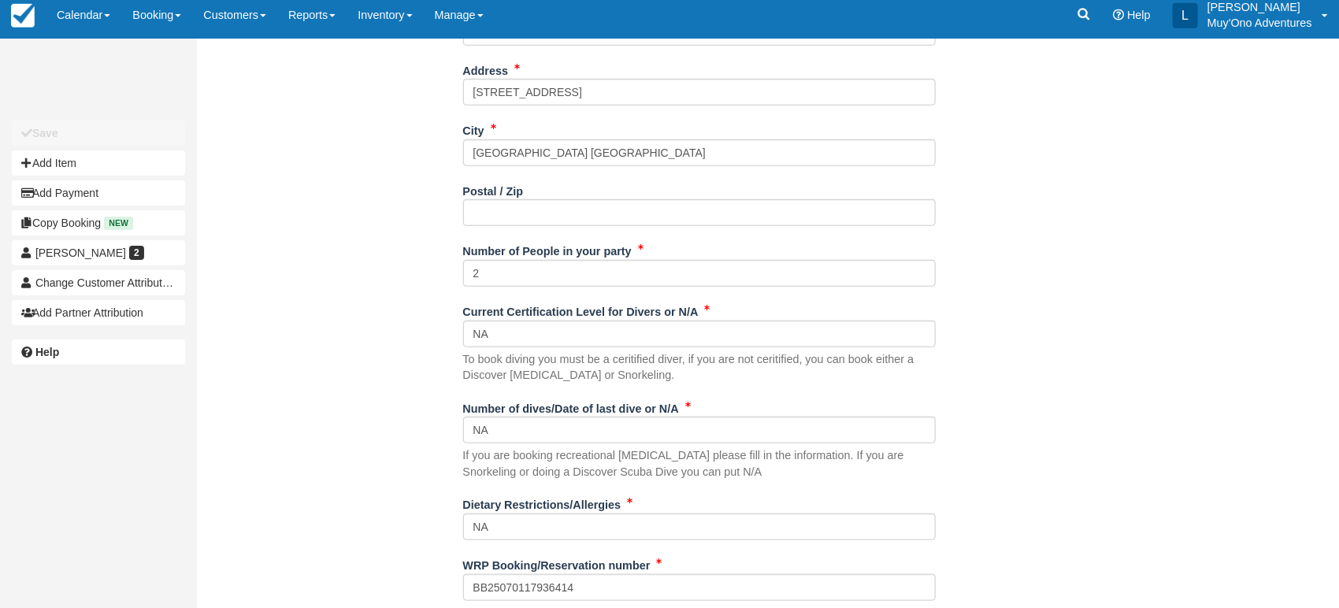
scroll to position [611, 0]
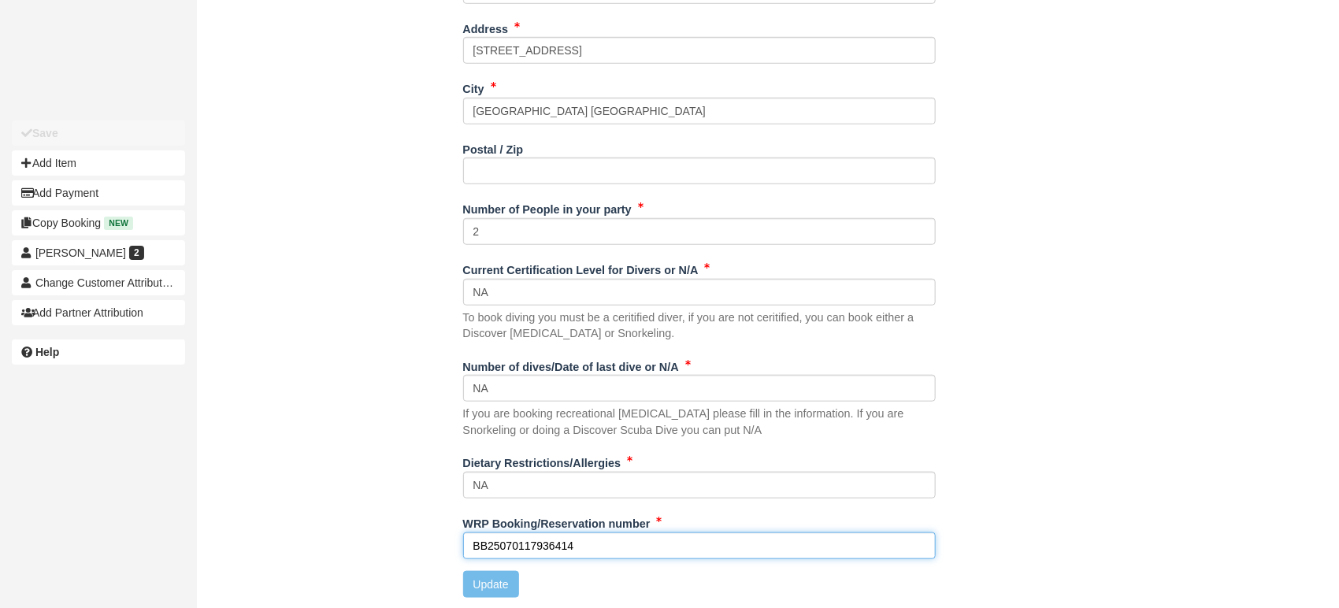
click at [584, 534] on input "BB25070117936414" at bounding box center [699, 545] width 473 height 27
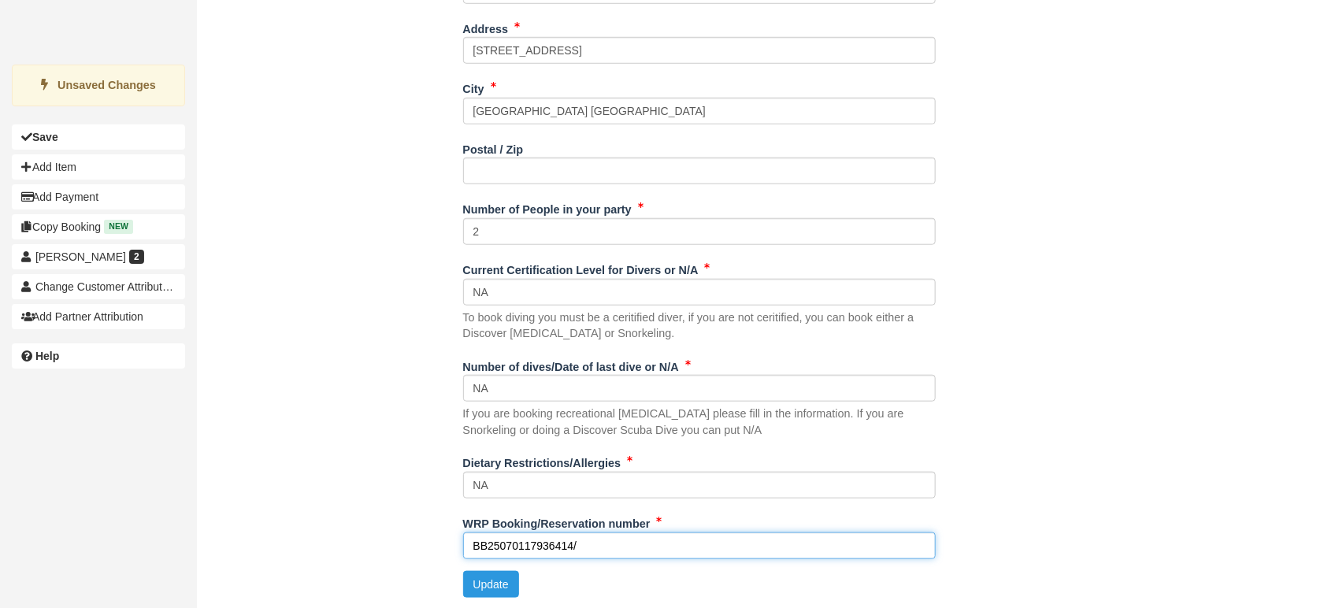
paste input "47517595"
type input "BB25070117936414/ 47517595"
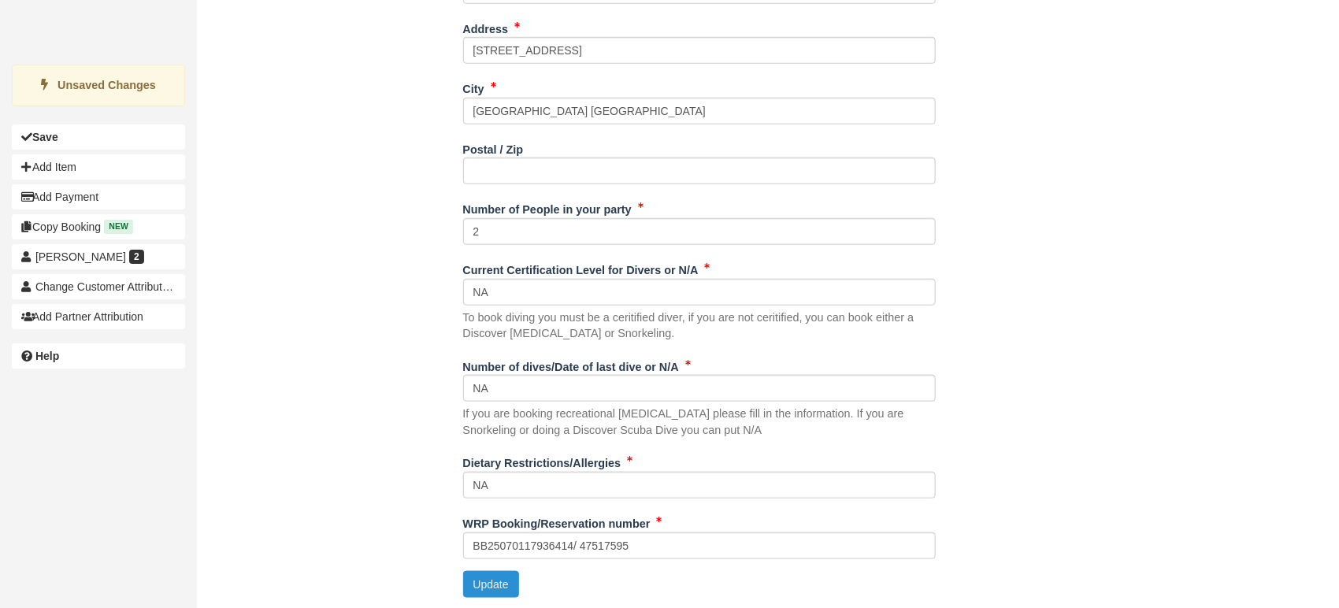
click at [486, 584] on button "Update" at bounding box center [491, 584] width 56 height 27
type input "[PHONE_NUMBER]"
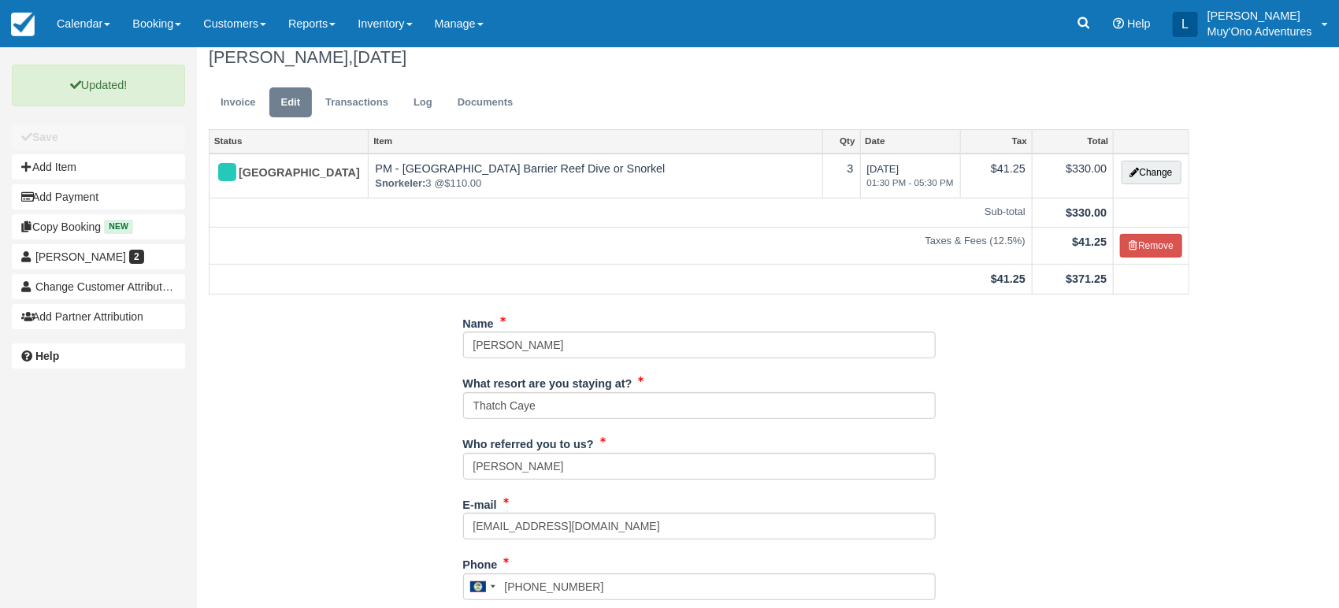
scroll to position [0, 0]
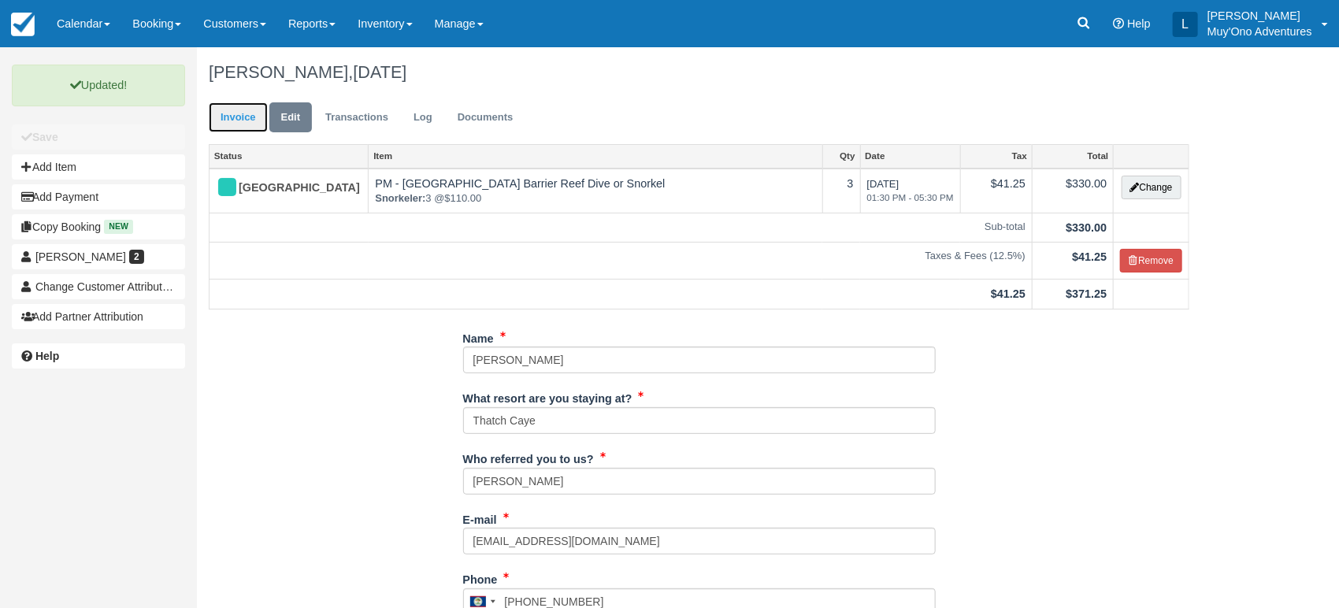
click at [254, 119] on link "Invoice" at bounding box center [238, 117] width 59 height 31
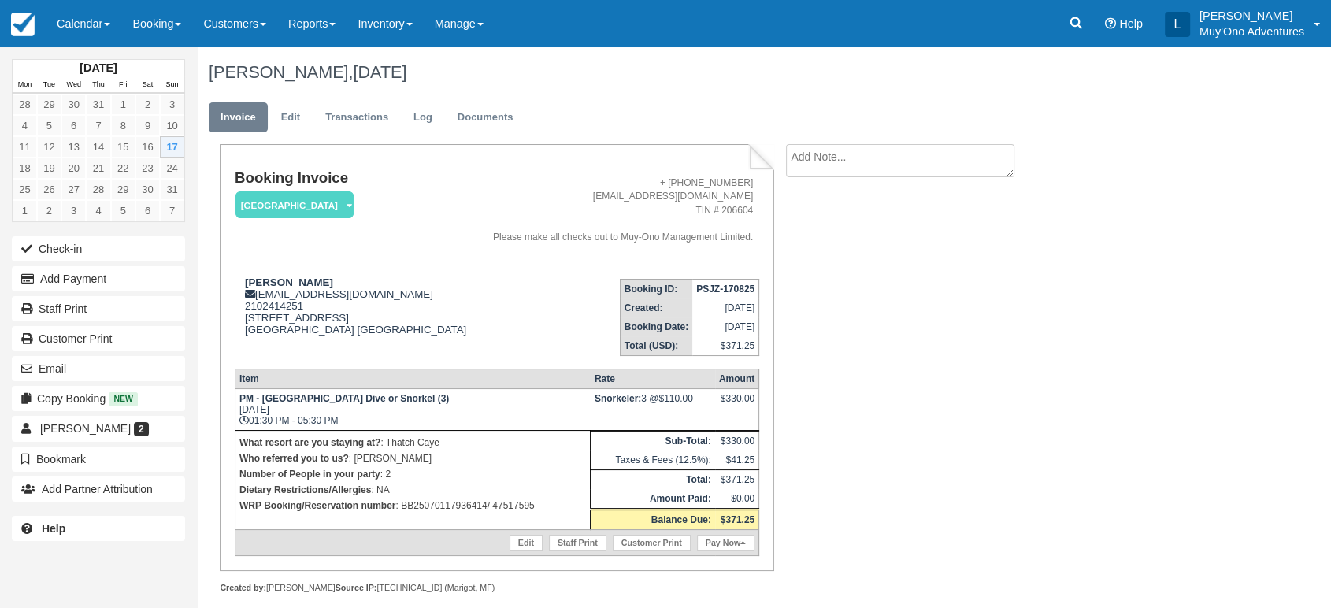
click at [710, 294] on strong "PSJZ-170825" at bounding box center [725, 289] width 58 height 11
copy tbody "PSJZ-170825"
